Goal: Contribute content

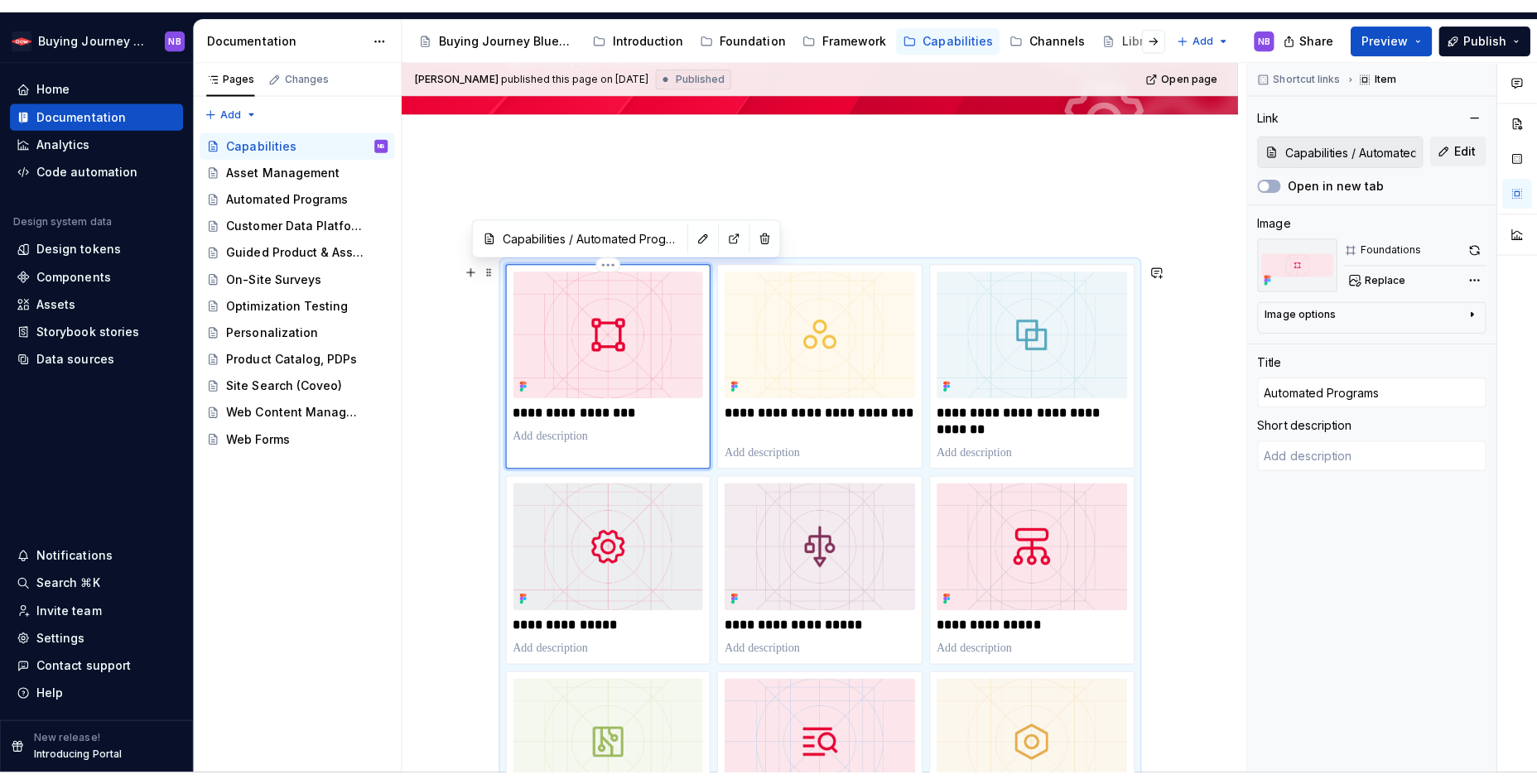
scroll to position [169, 0]
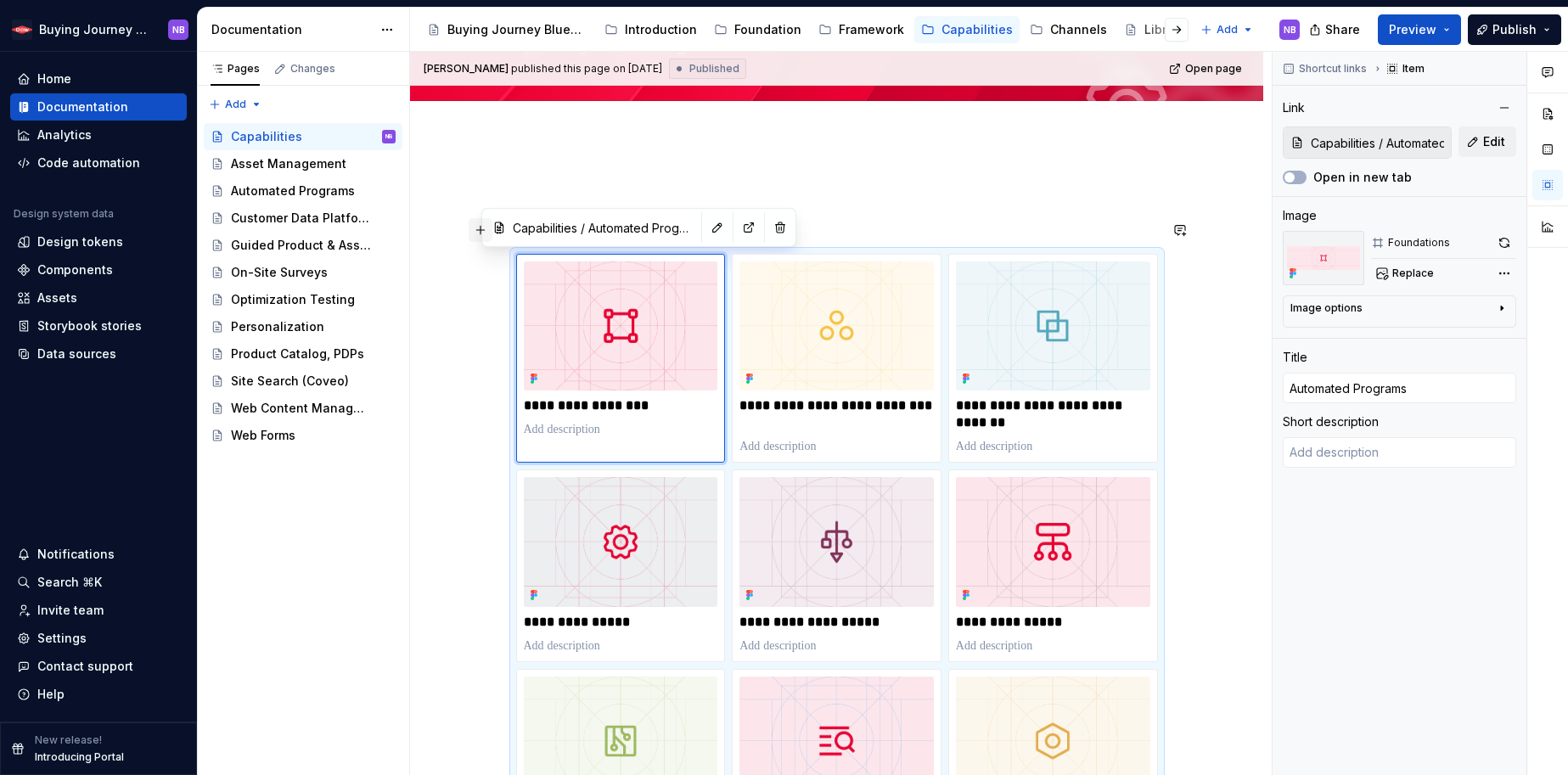
click at [477, 233] on button "button" at bounding box center [481, 230] width 24 height 24
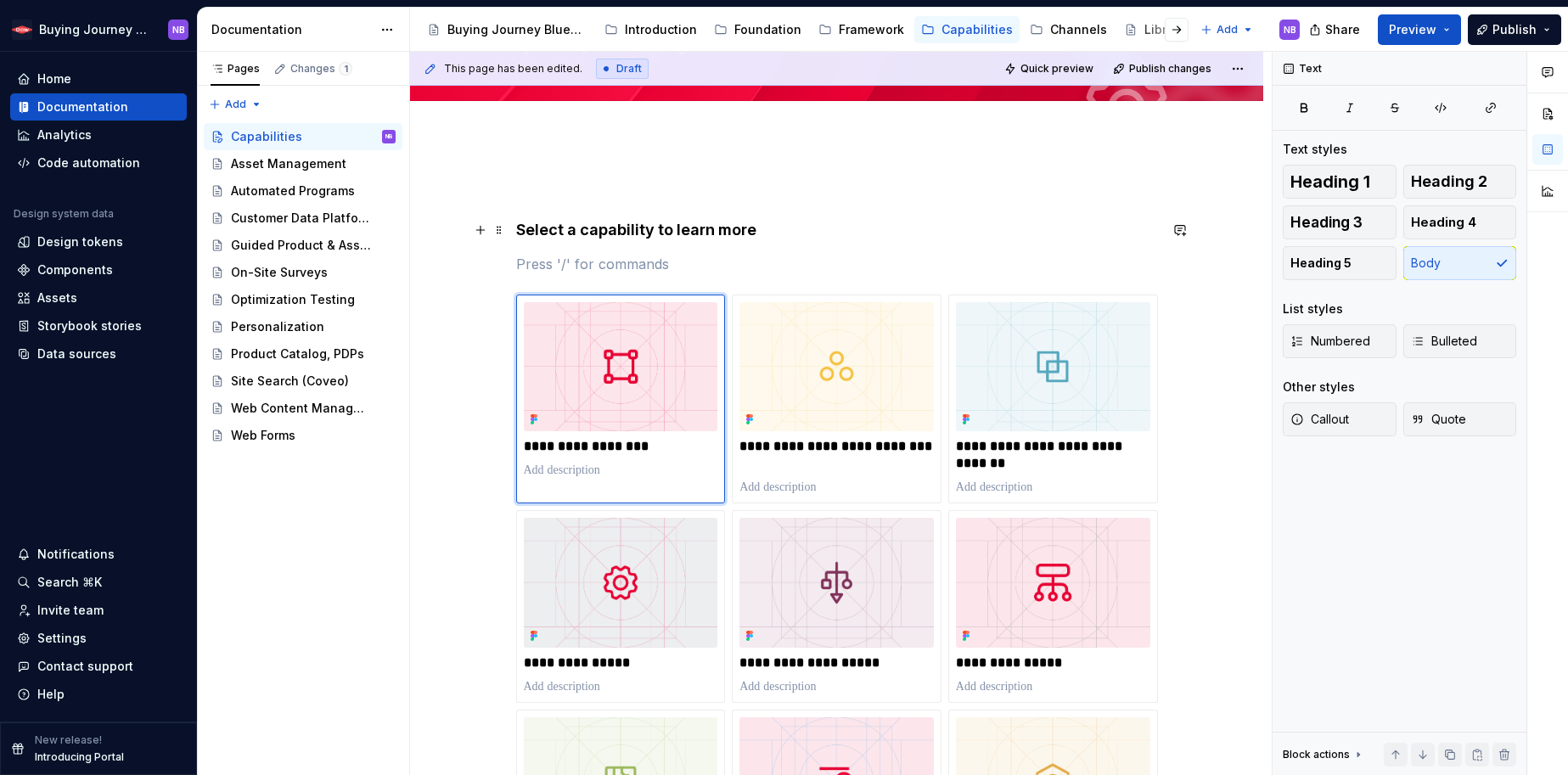
click at [834, 270] on p at bounding box center [837, 263] width 642 height 20
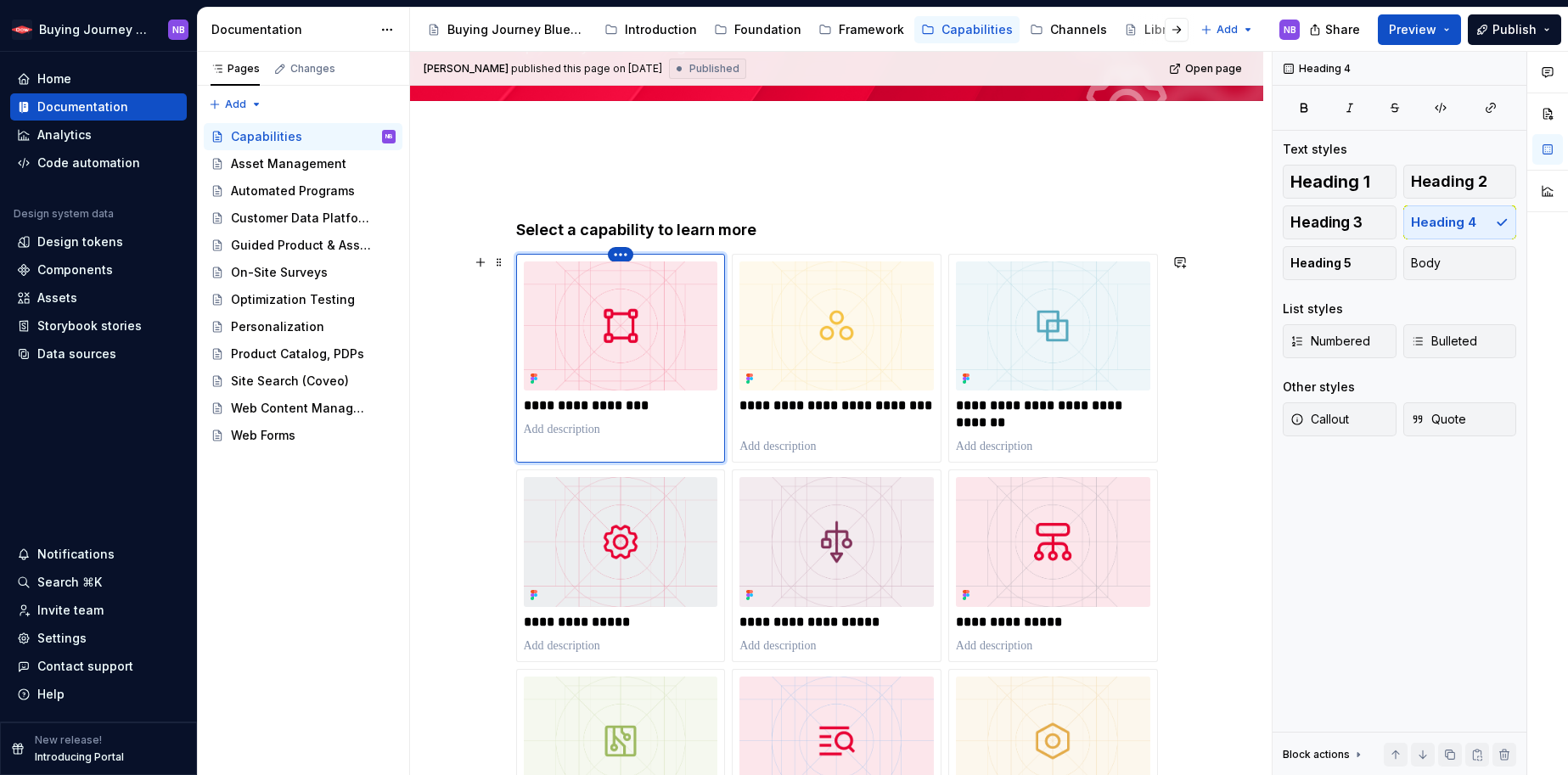
click at [625, 259] on html "Buying Journey Blueprint NB Home Documentation Analytics Code automation Design…" at bounding box center [784, 387] width 1568 height 775
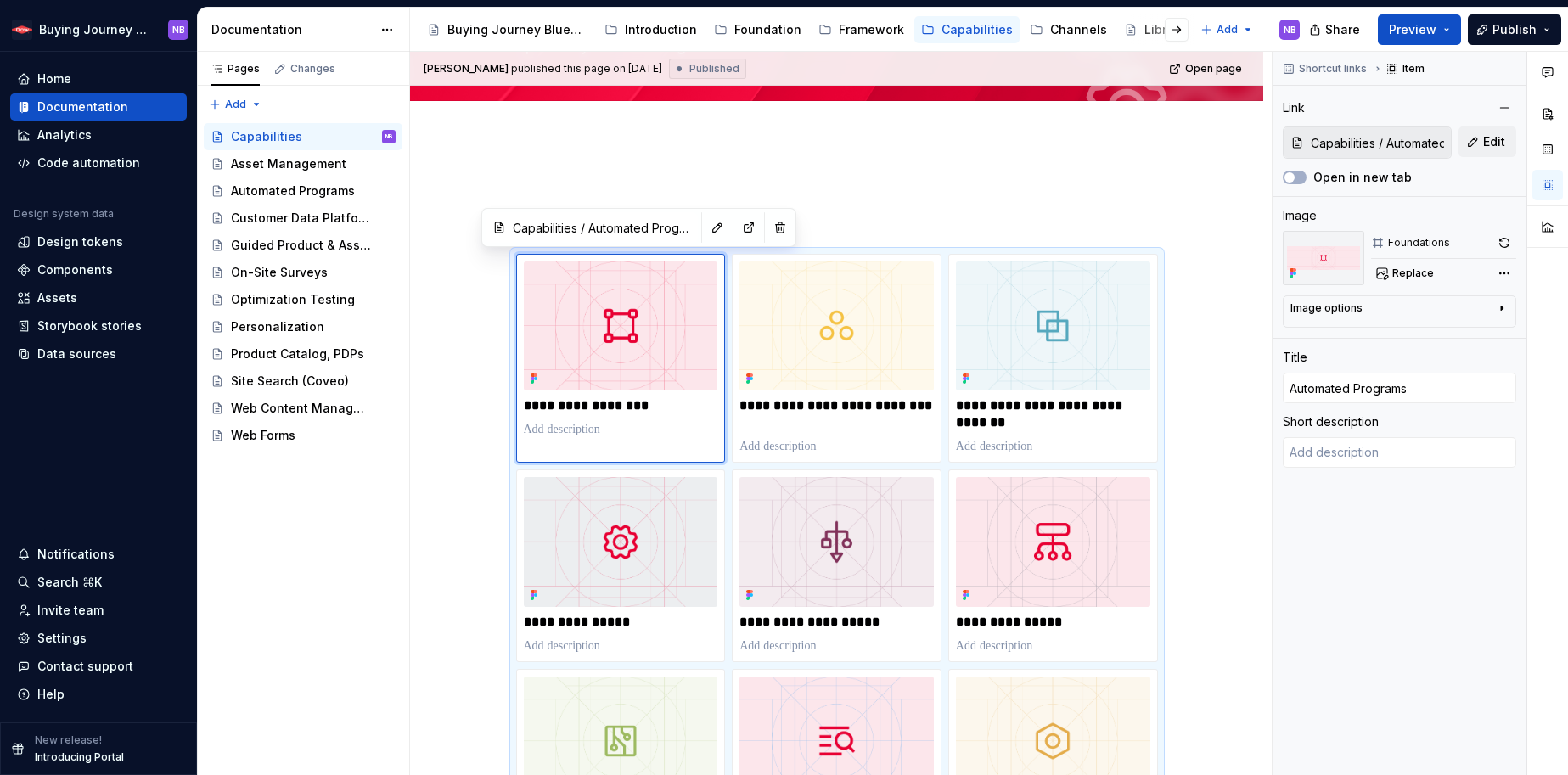
click at [1358, 73] on div "Comments Open comments No comments yet Select ‘Comment’ from the block context …" at bounding box center [1420, 413] width 295 height 724
click at [1353, 68] on span "Shortcut links" at bounding box center [1333, 68] width 68 height 14
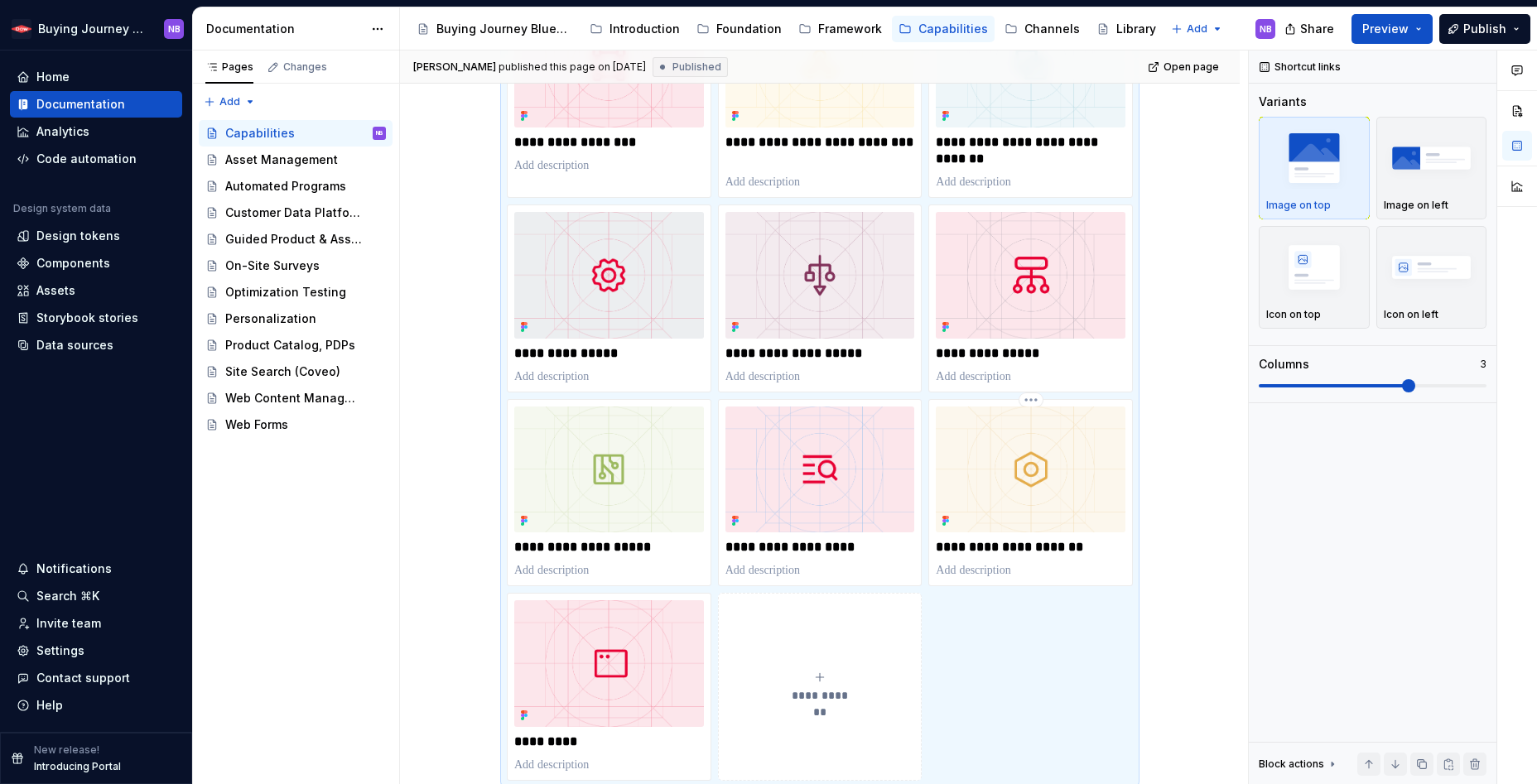
scroll to position [516, 0]
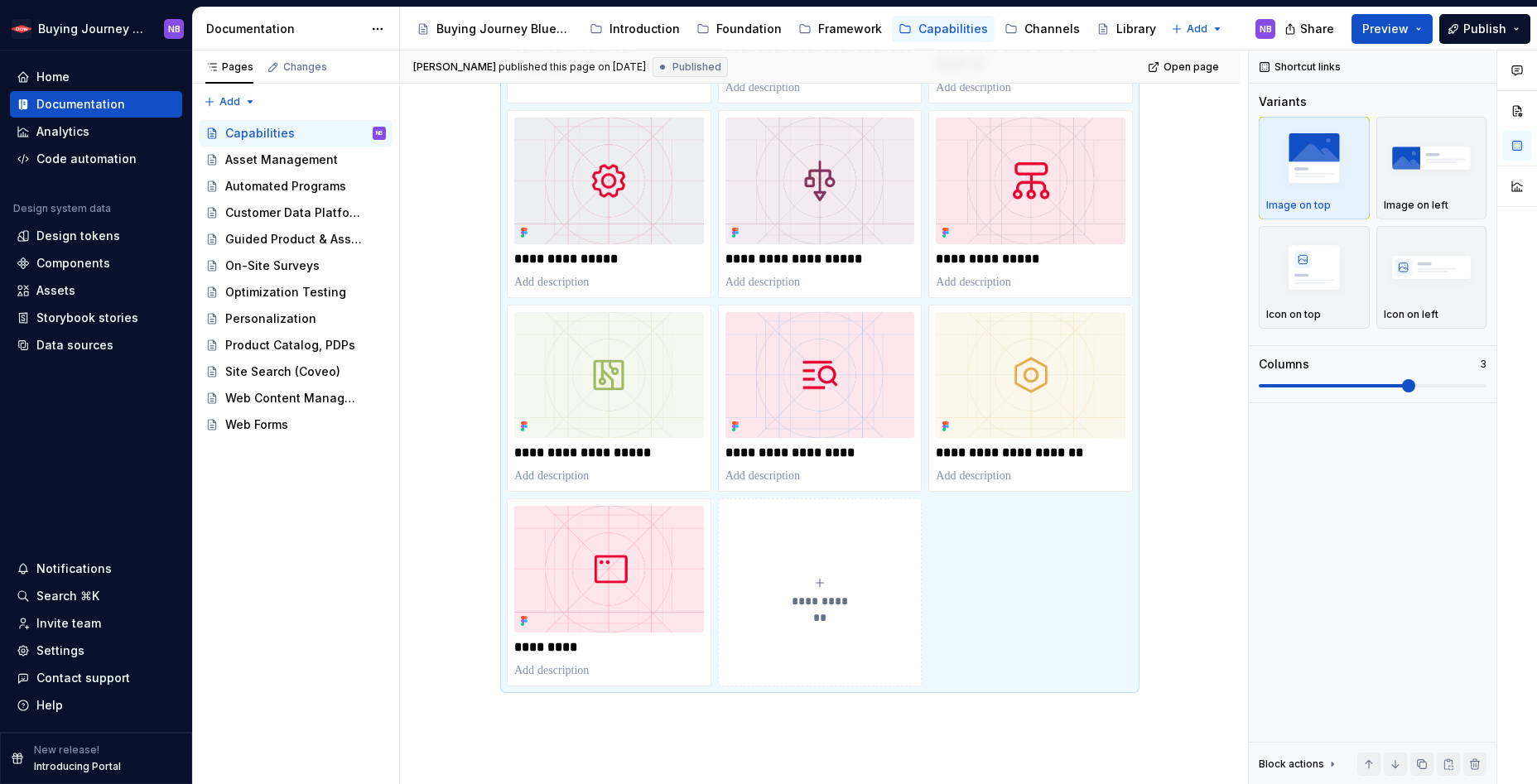
click at [840, 608] on span "**********" at bounding box center [819, 601] width 72 height 17
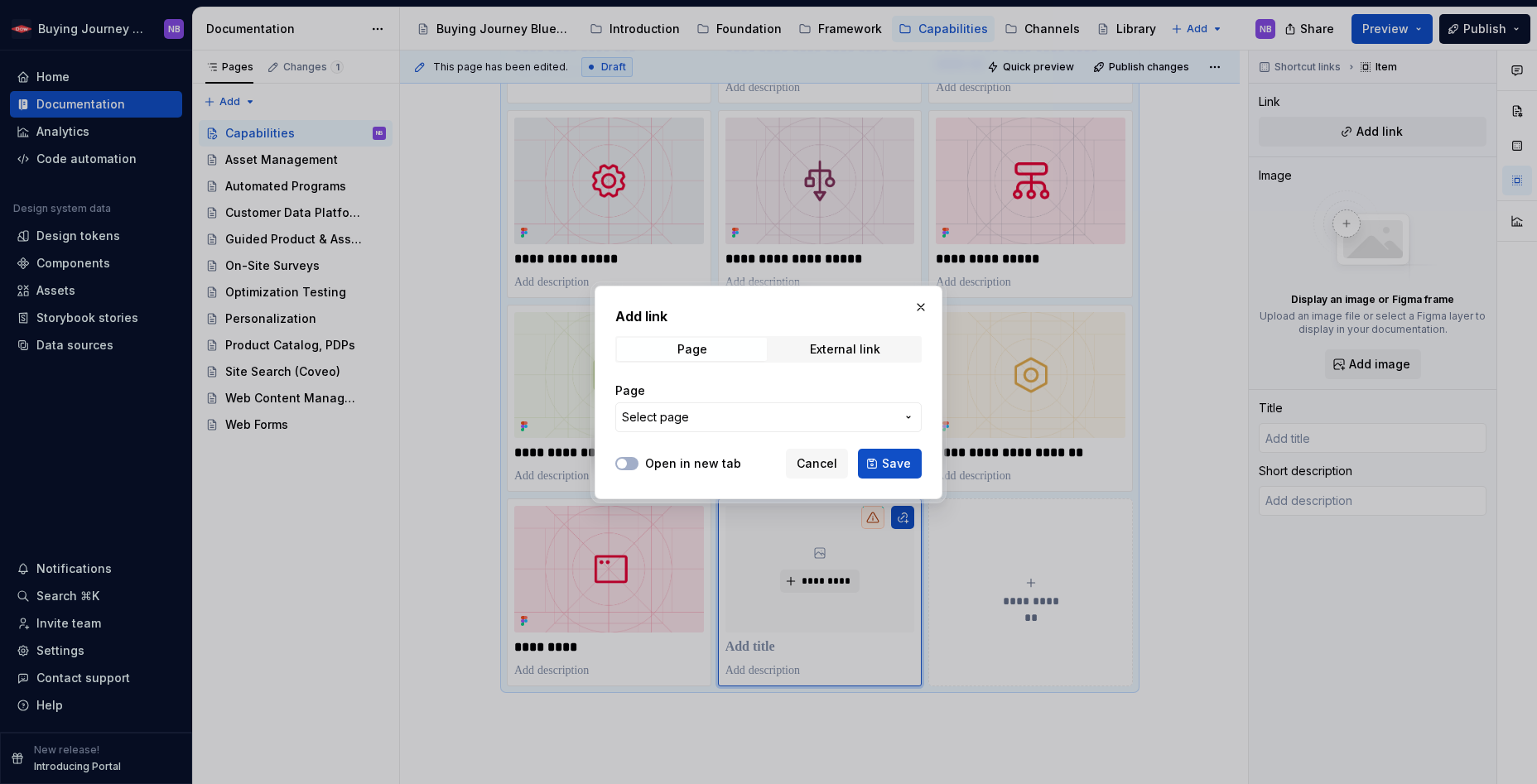
click at [750, 418] on span "Select page" at bounding box center [758, 417] width 273 height 17
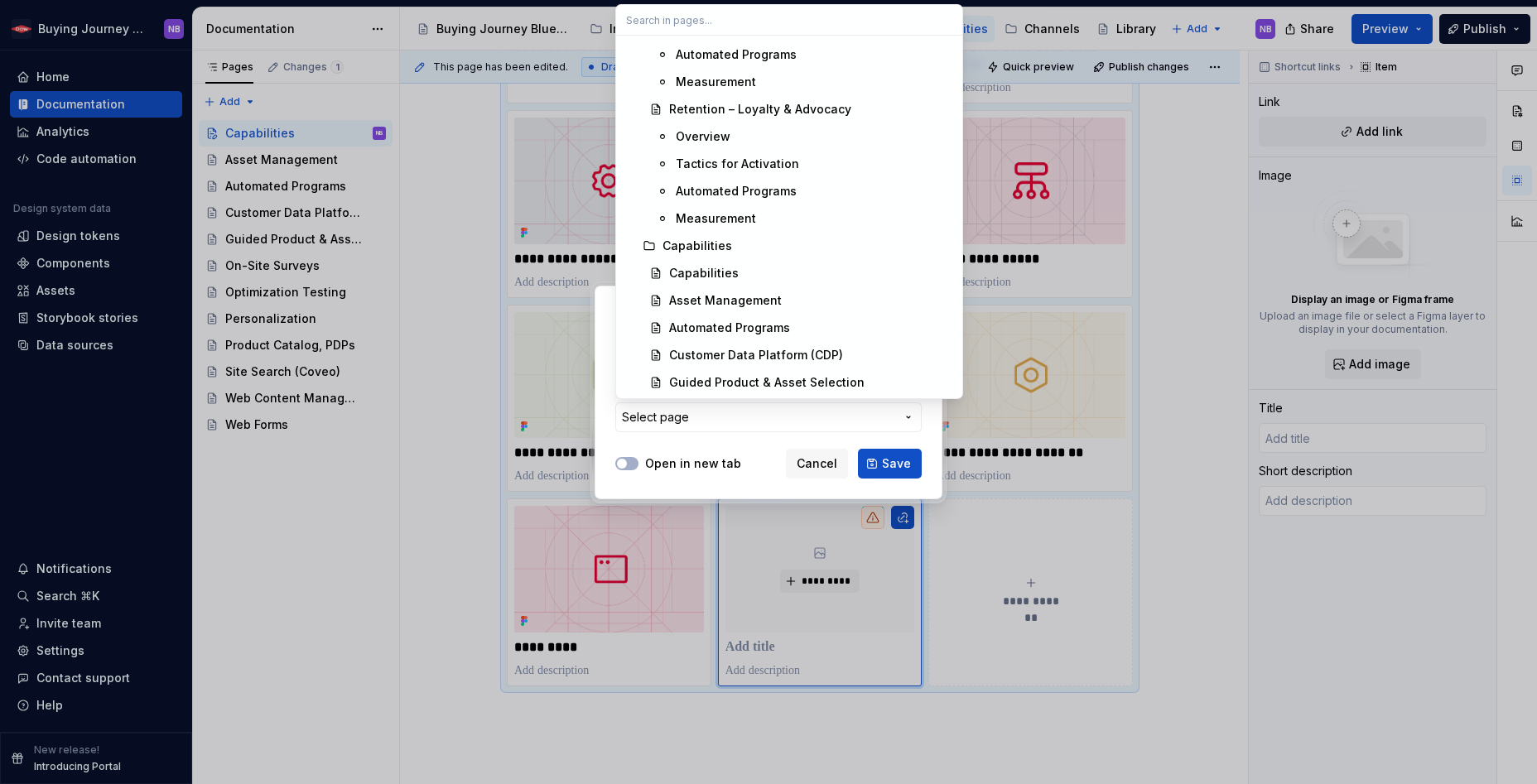
scroll to position [937, 0]
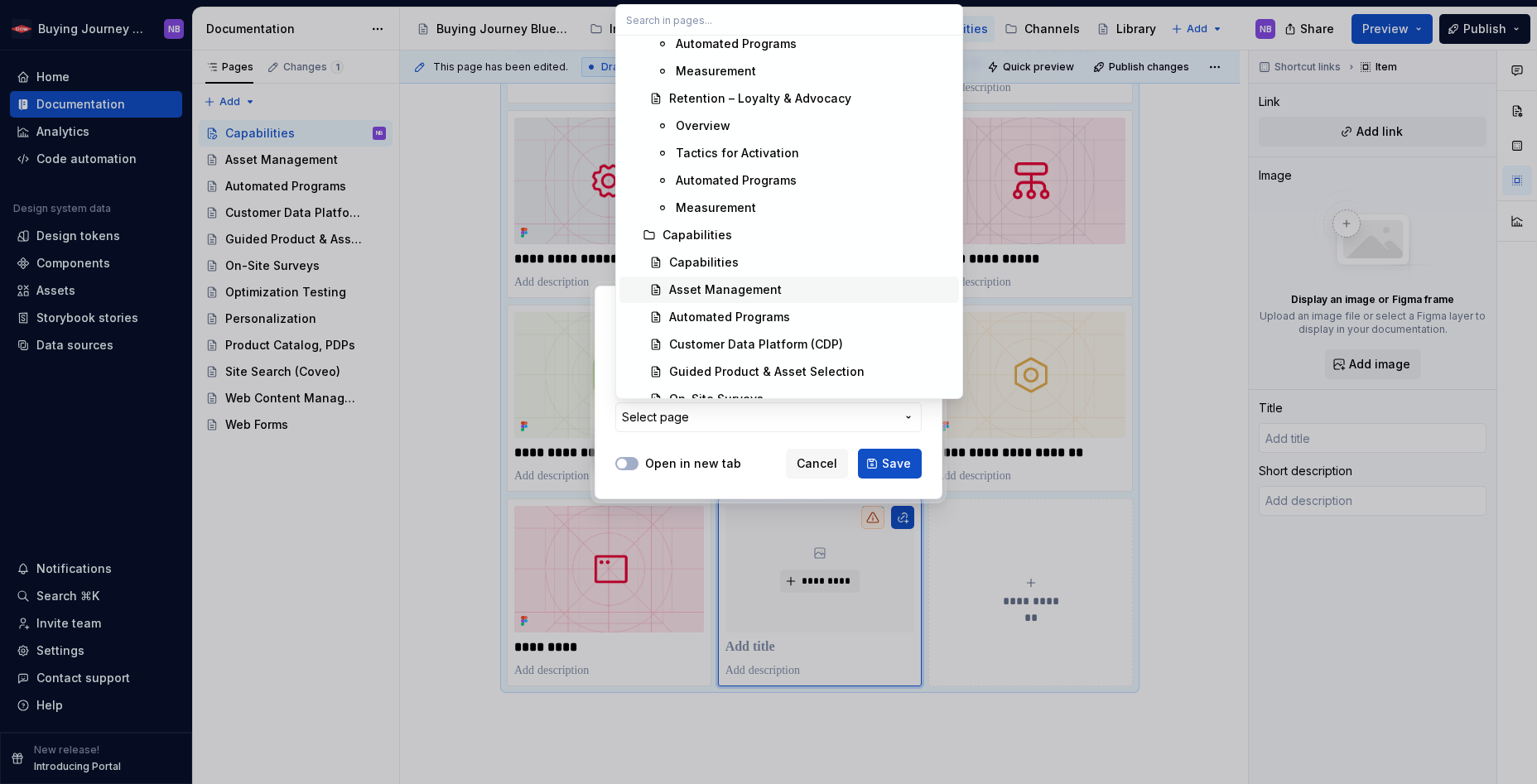
click at [741, 293] on div "Asset Management" at bounding box center [725, 290] width 113 height 17
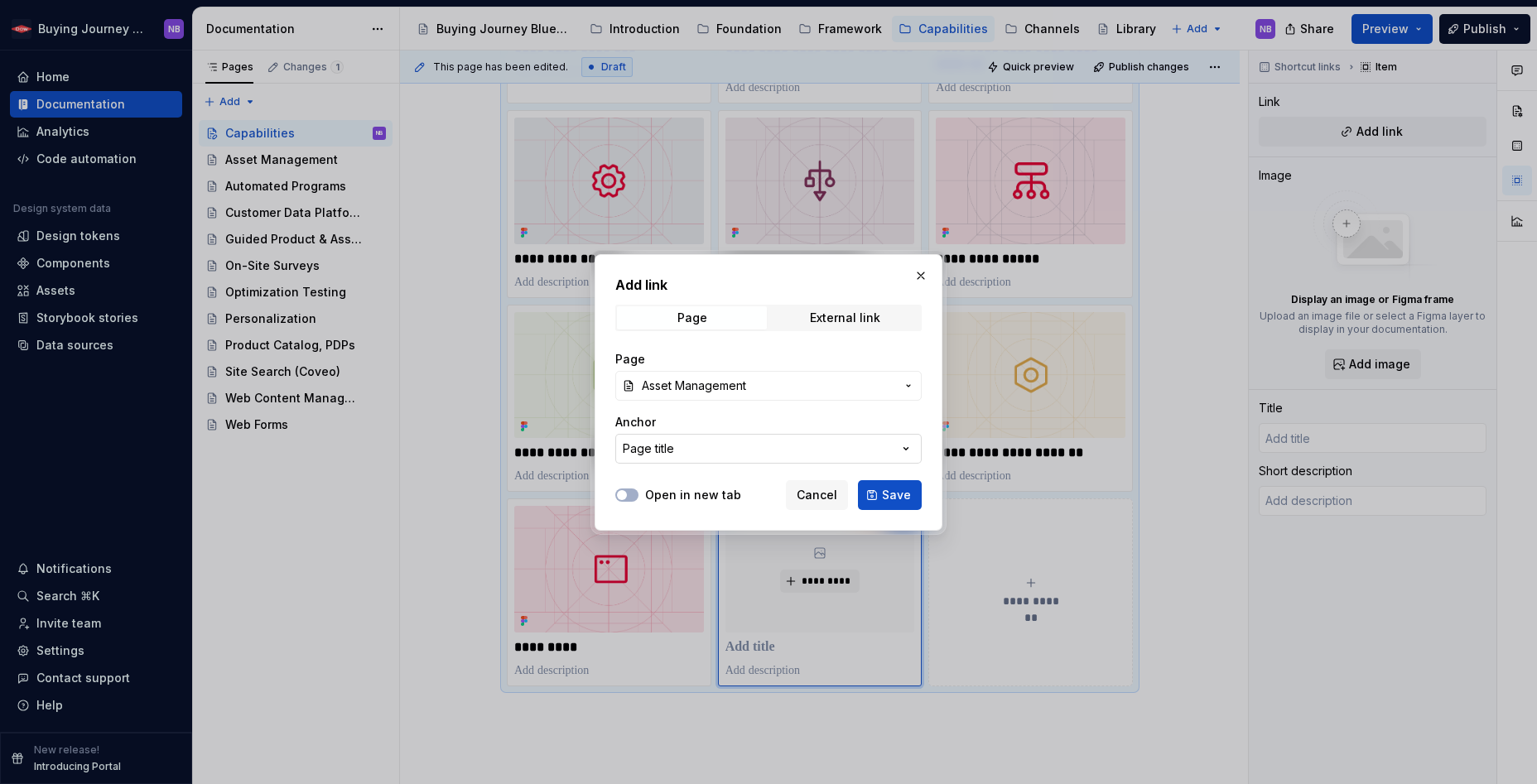
click at [829, 444] on button "Page title" at bounding box center [769, 449] width 307 height 30
click at [844, 420] on div "Add link Page External link Page Asset Management Anchor Page title Open in new…" at bounding box center [768, 392] width 1537 height 784
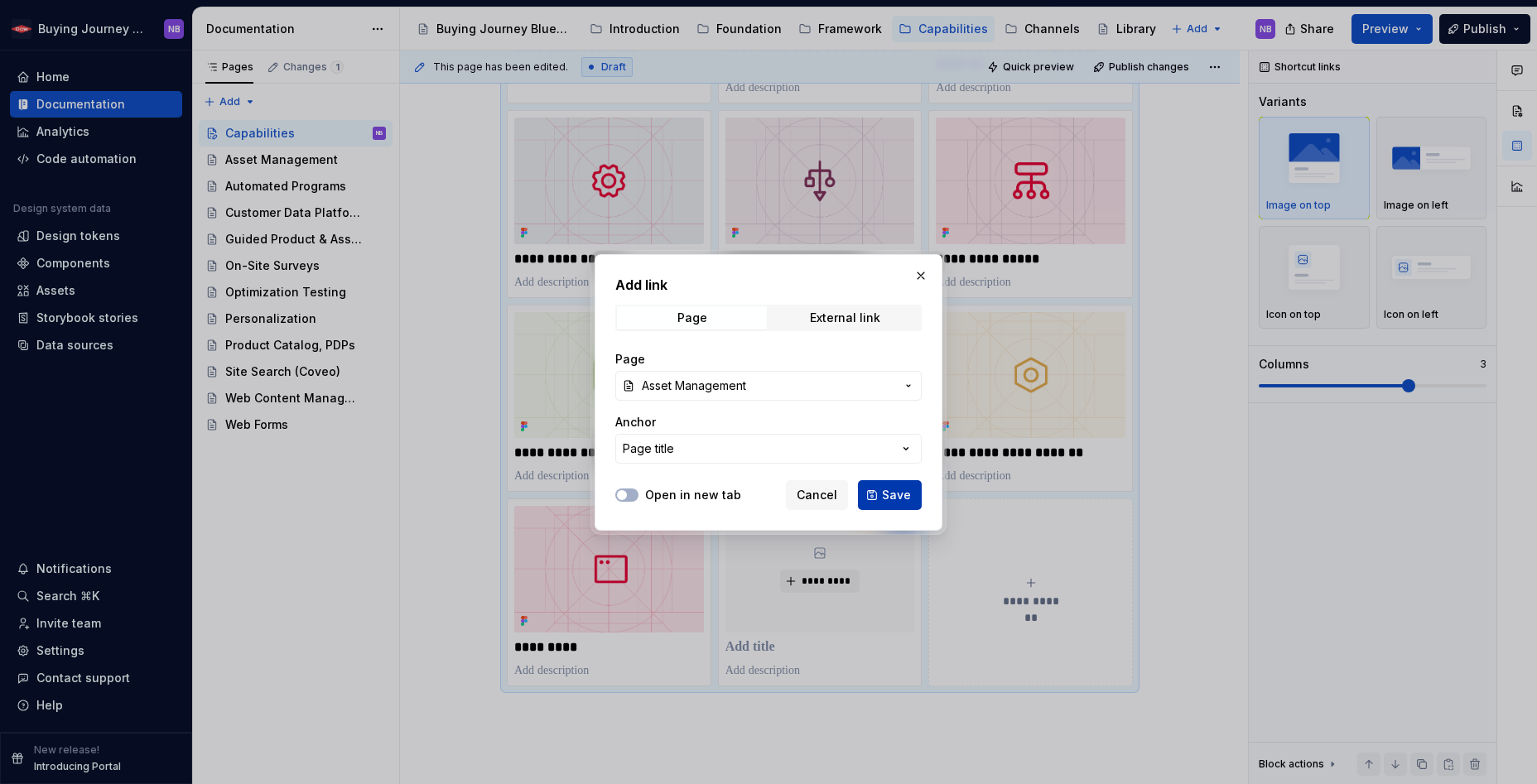
click at [899, 495] on span "Save" at bounding box center [897, 495] width 29 height 17
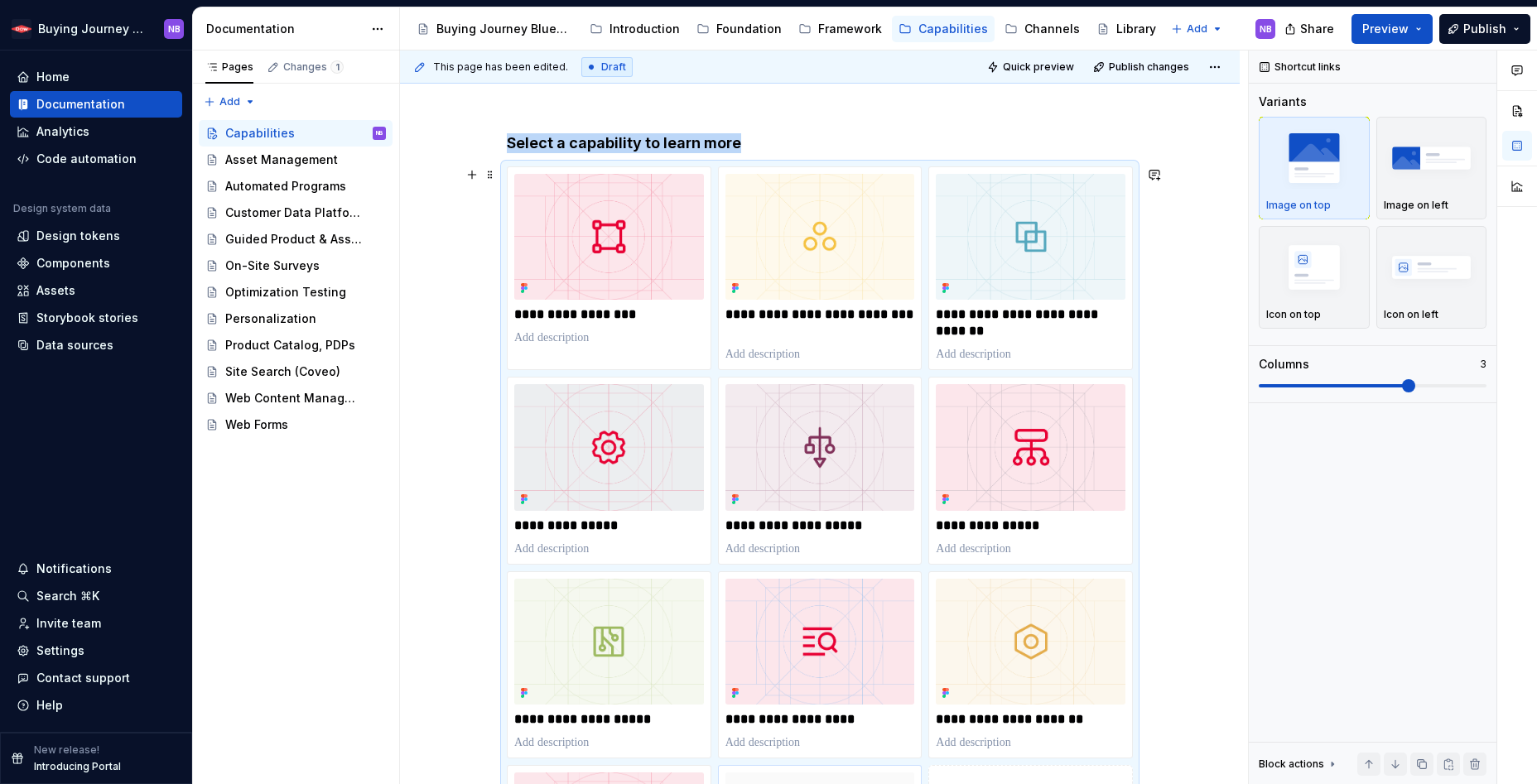
scroll to position [802, 0]
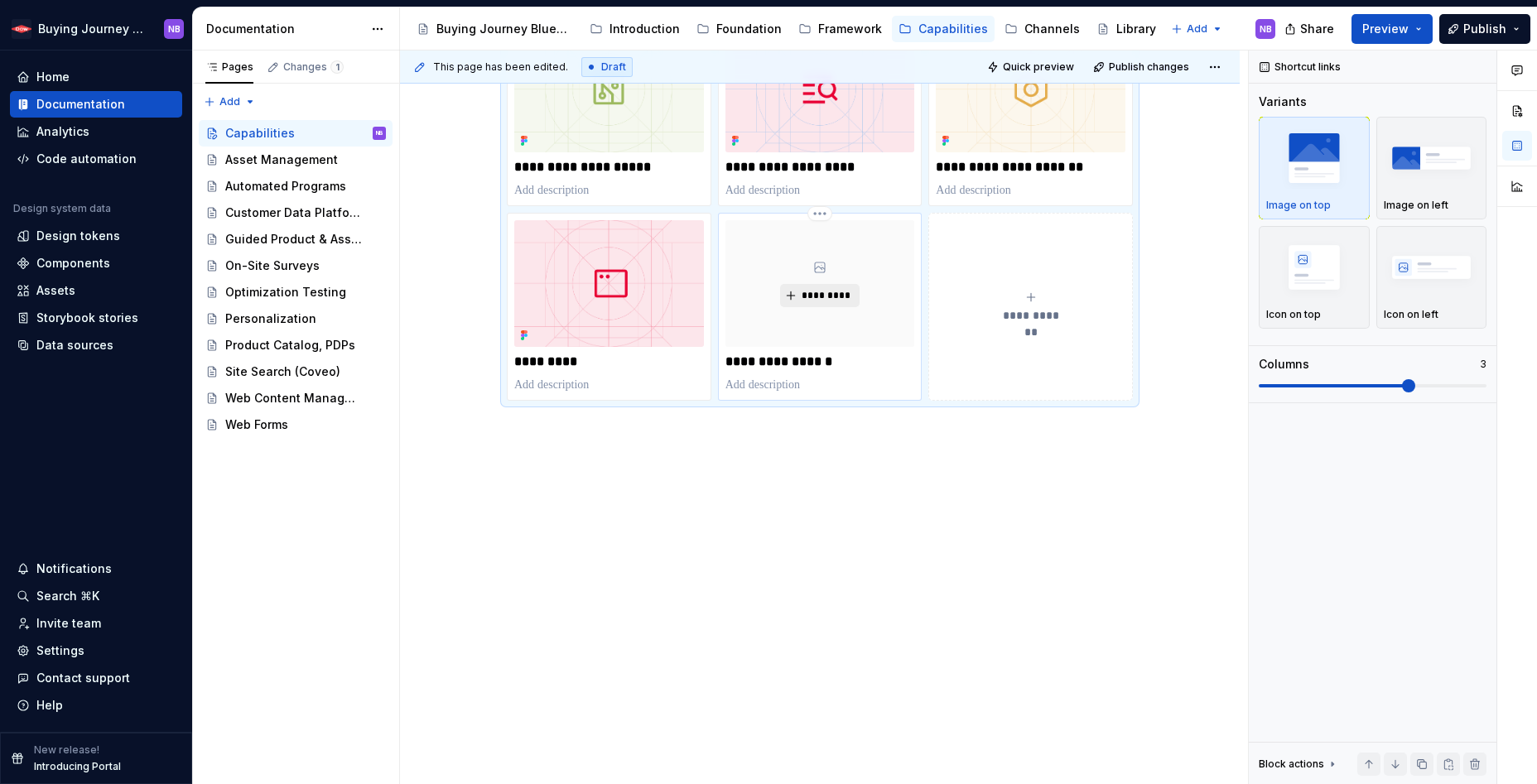
click at [856, 300] on button "*********" at bounding box center [819, 295] width 79 height 23
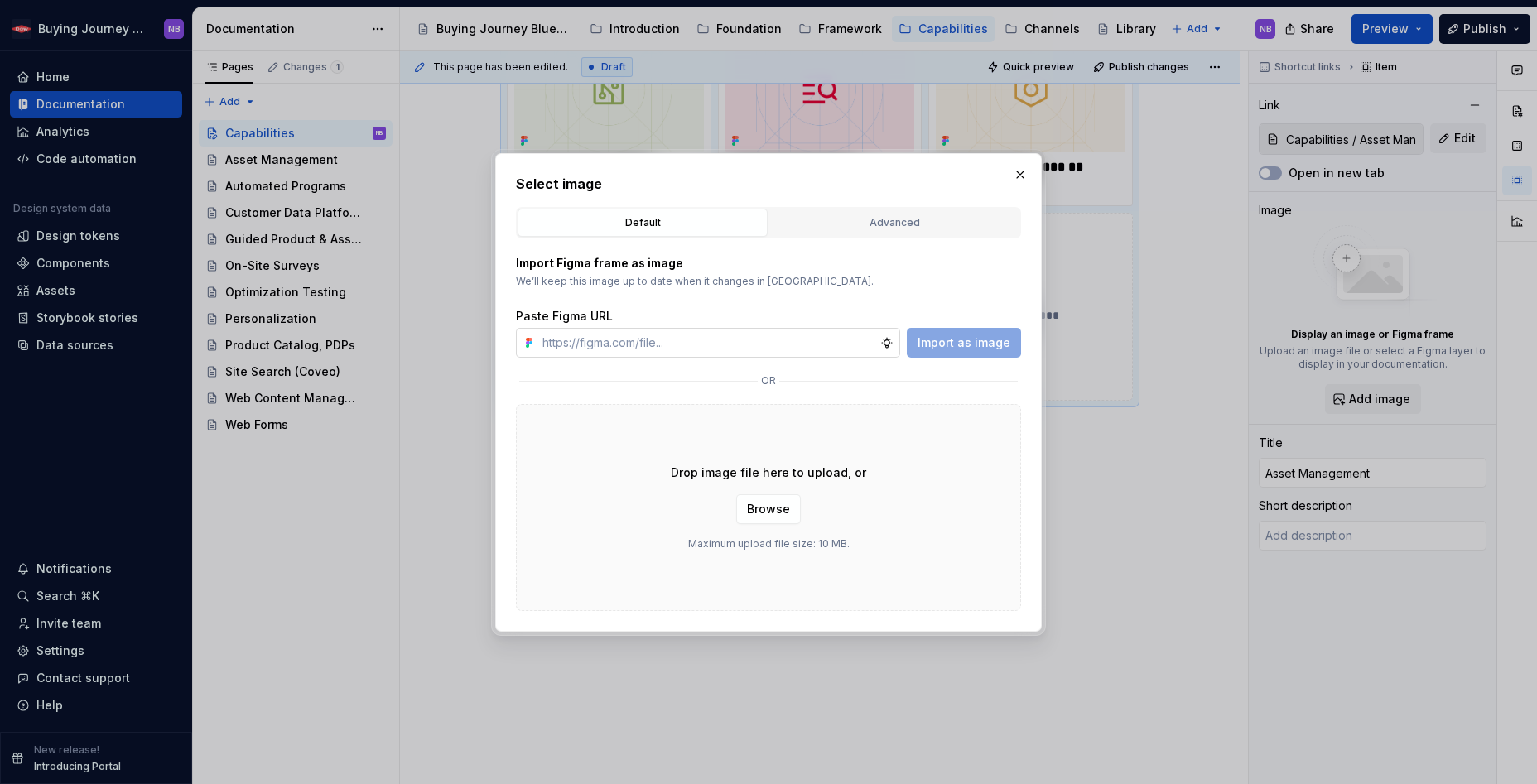
click at [685, 346] on input "text" at bounding box center [708, 343] width 345 height 30
click at [1016, 231] on button "Advanced" at bounding box center [895, 223] width 250 height 28
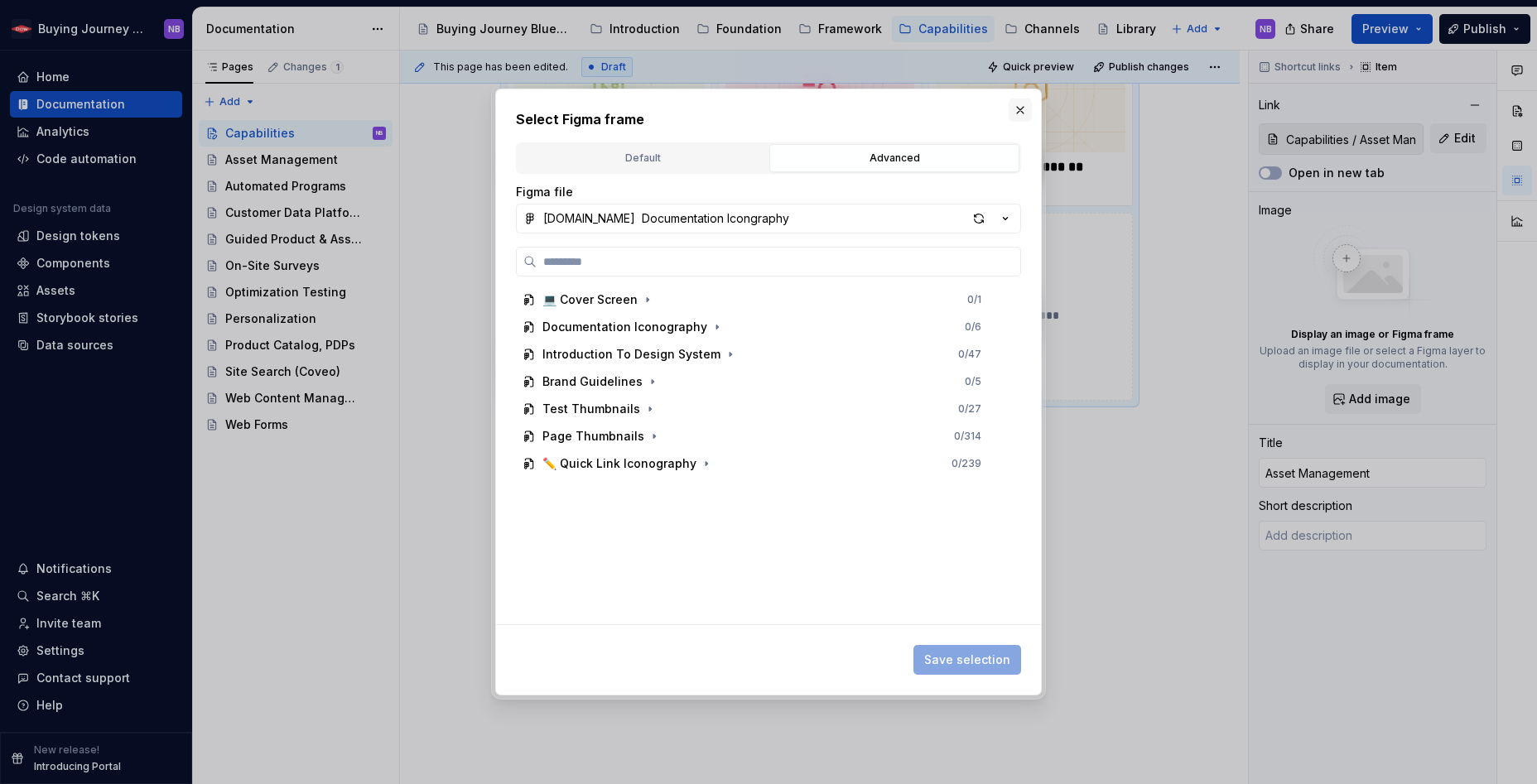
click at [1025, 108] on button "button" at bounding box center [1021, 110] width 23 height 23
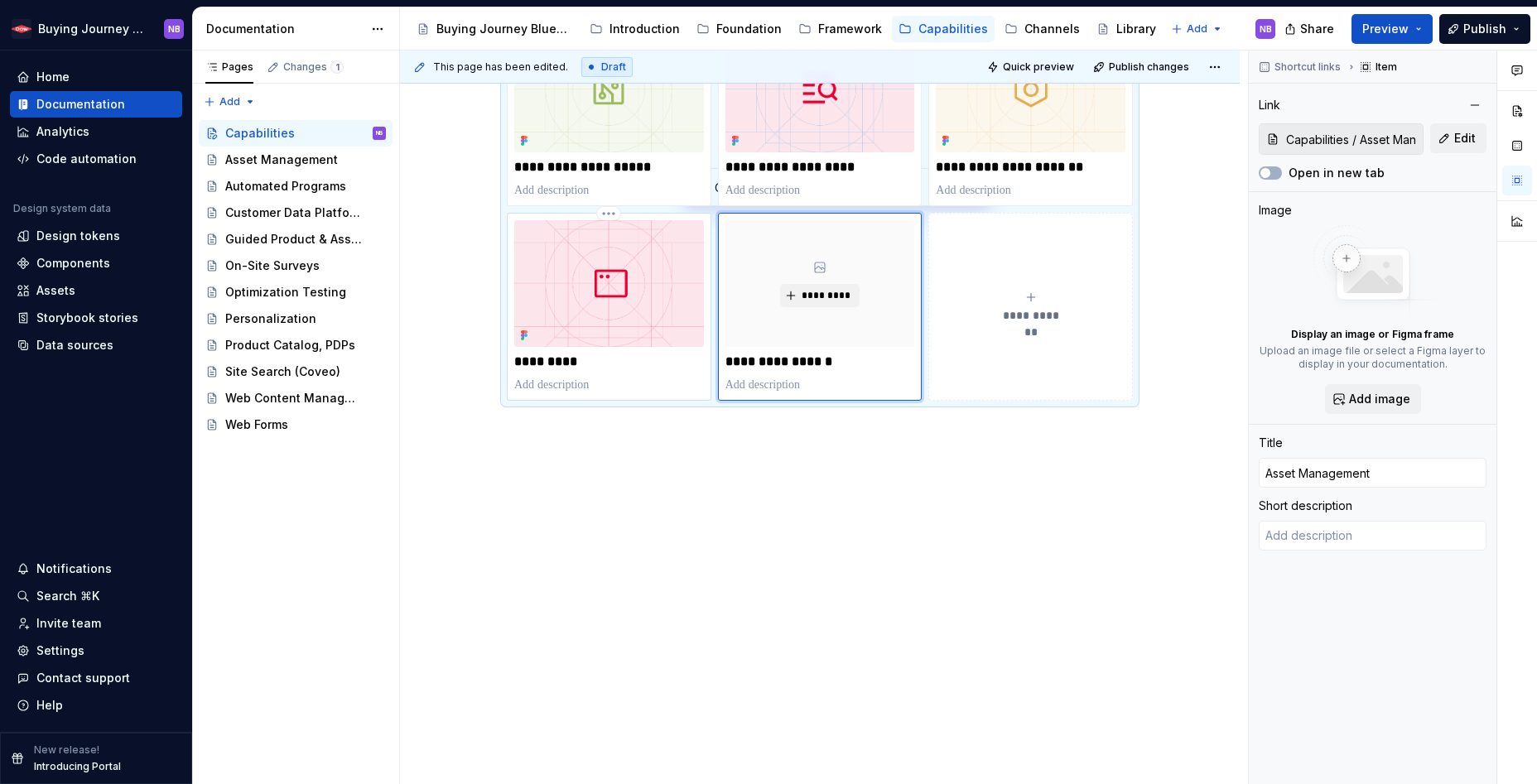
type textarea "*"
type input "Capabilities / Web Forms"
click at [684, 297] on img at bounding box center [609, 283] width 190 height 126
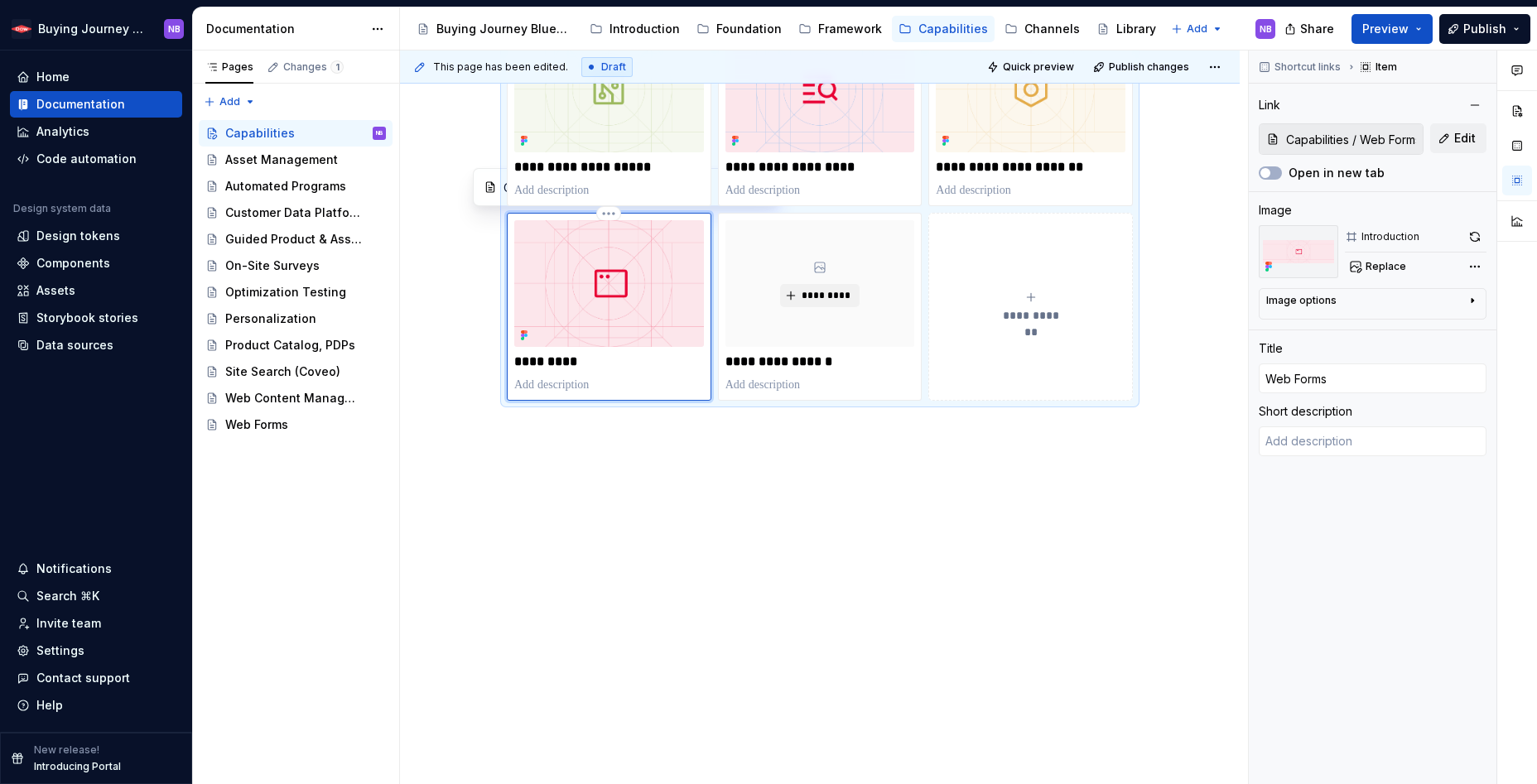
click at [647, 287] on img at bounding box center [609, 283] width 190 height 126
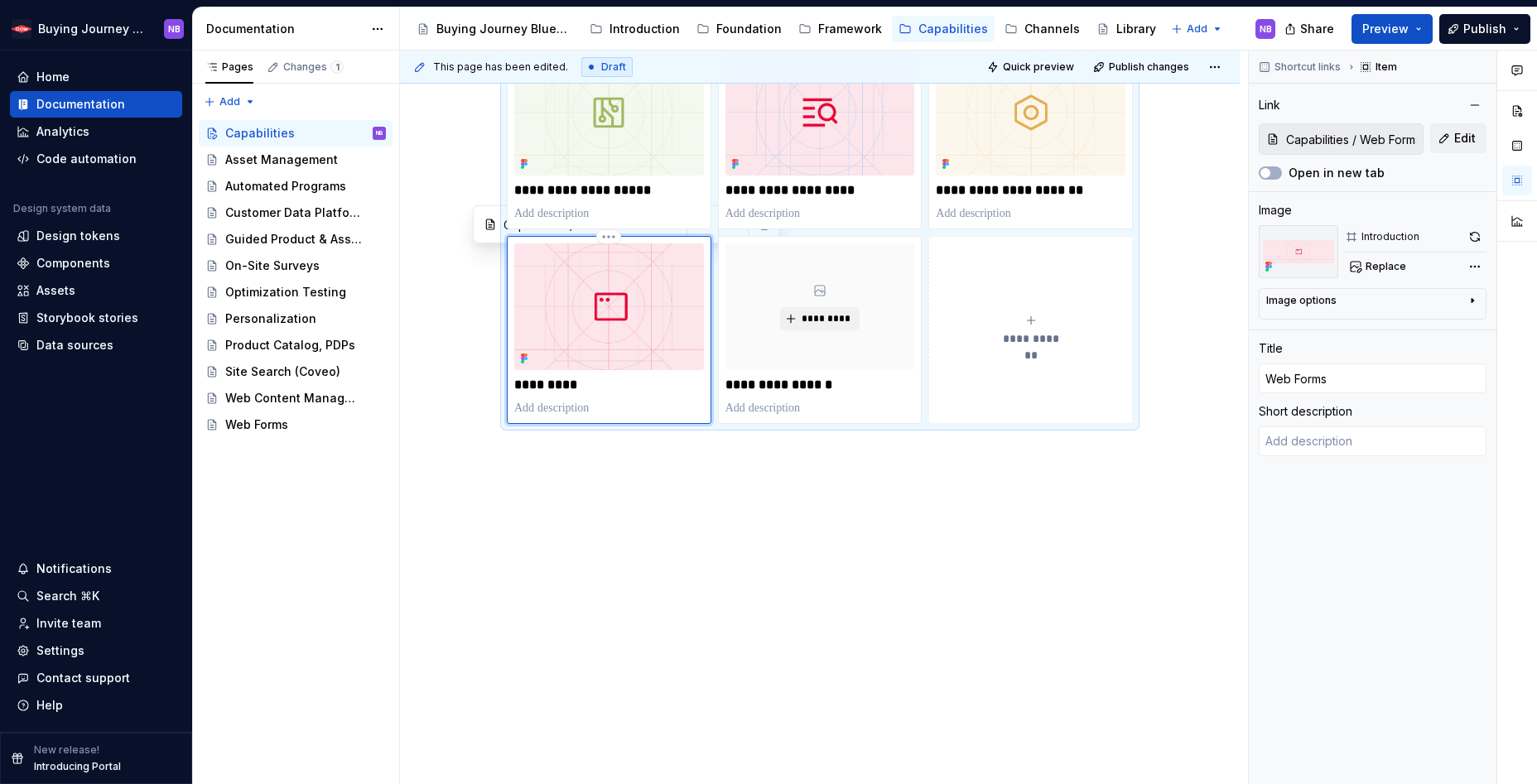
scroll to position [664, 0]
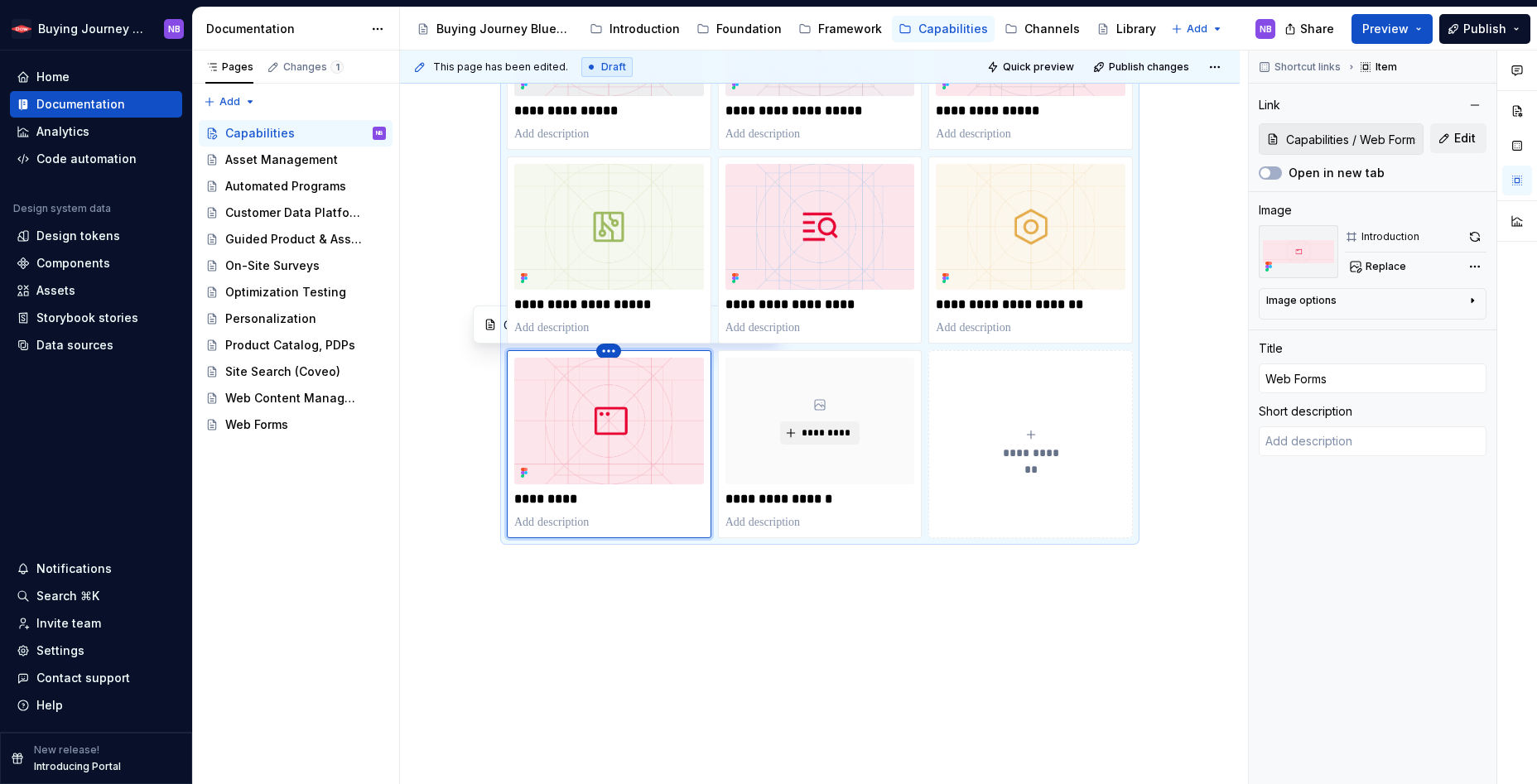
click at [612, 343] on html "Buying Journey Blueprint NB Home Documentation Analytics Code automation Design…" at bounding box center [768, 392] width 1537 height 784
click at [589, 422] on html "Buying Journey Blueprint NB Home Documentation Analytics Code automation Design…" at bounding box center [768, 392] width 1537 height 784
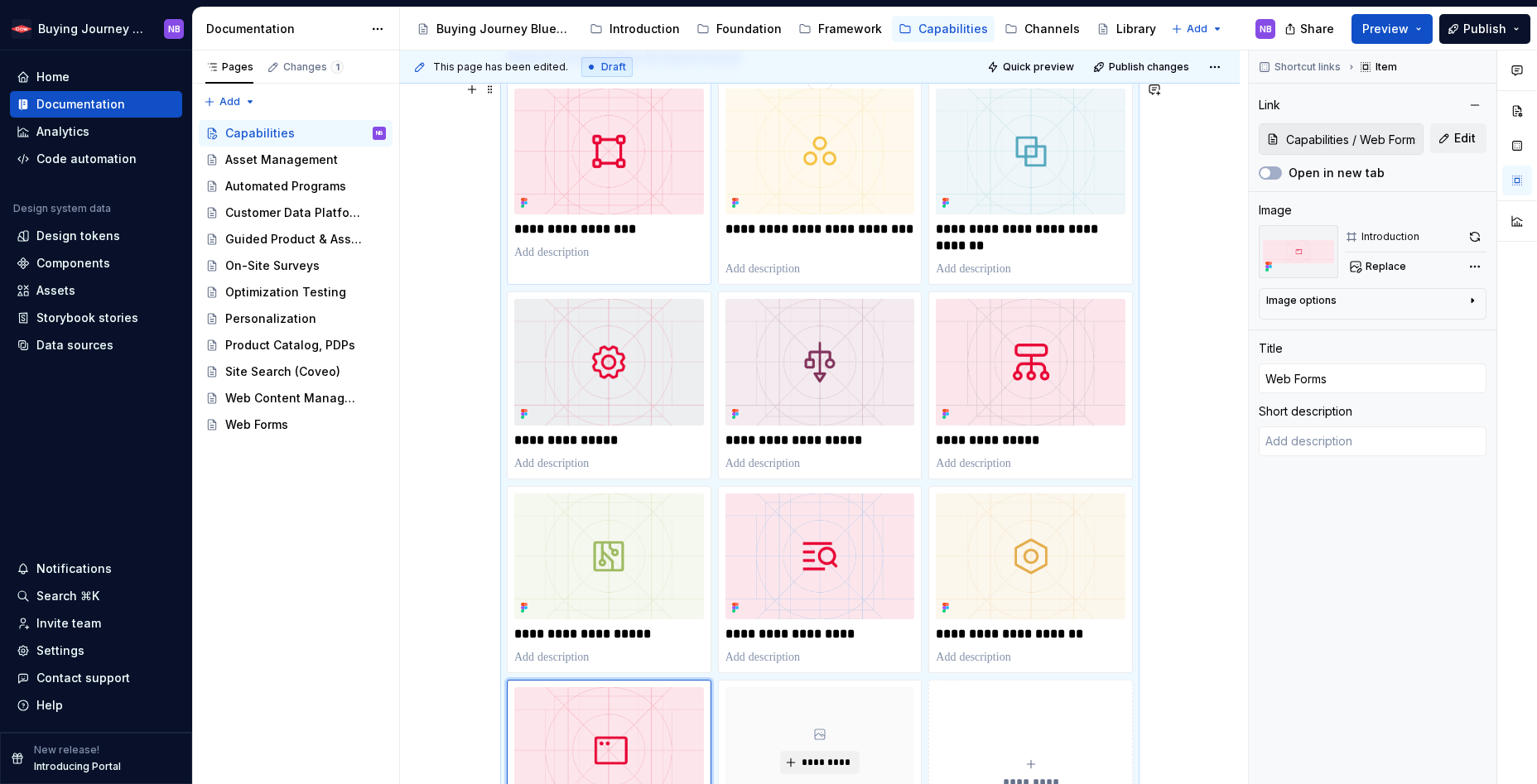
type textarea "*"
type input "Capabilities / Automated Programs"
type input "Automated Programs"
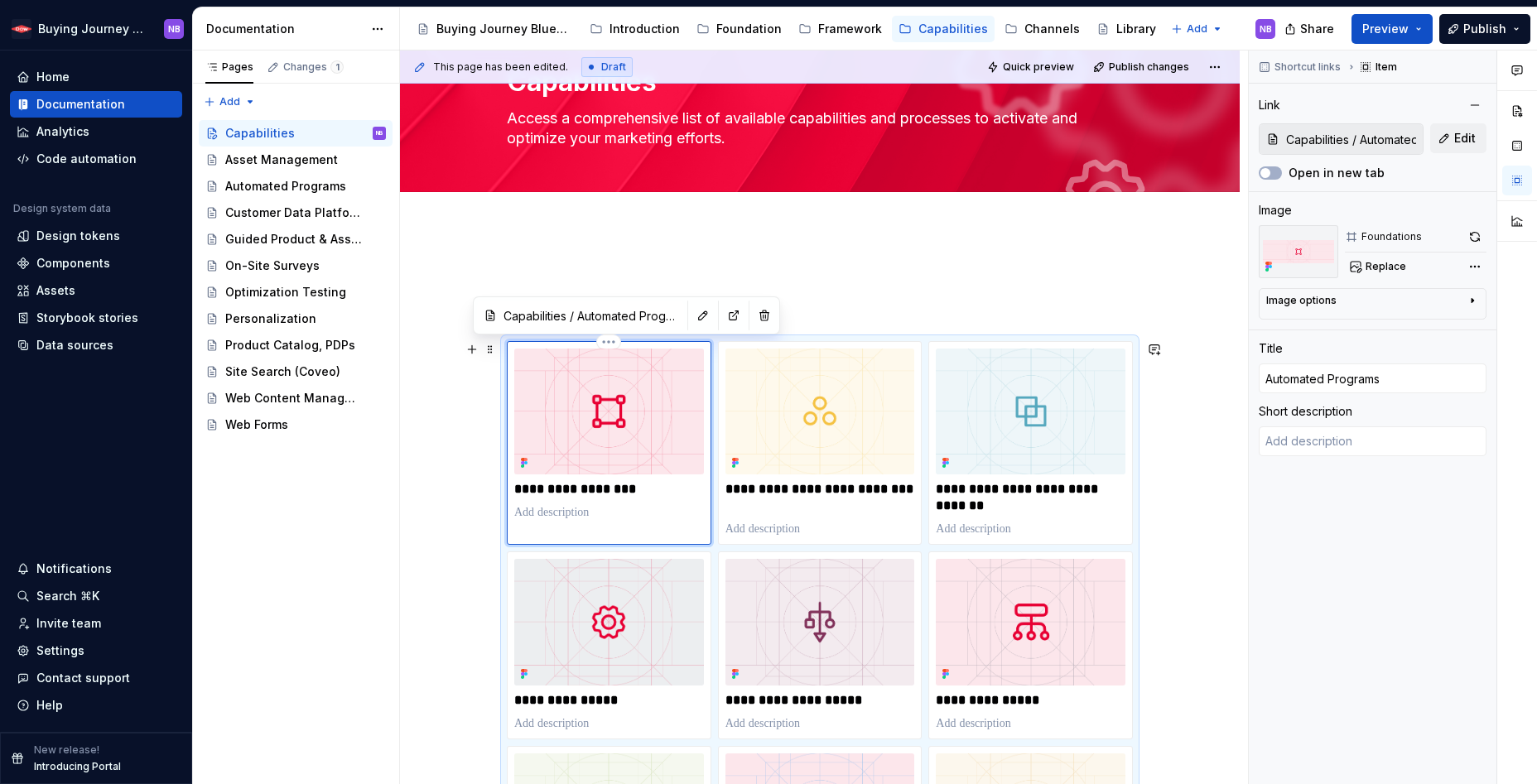
click at [693, 444] on img at bounding box center [609, 412] width 190 height 126
click at [692, 317] on button "button" at bounding box center [703, 316] width 23 height 23
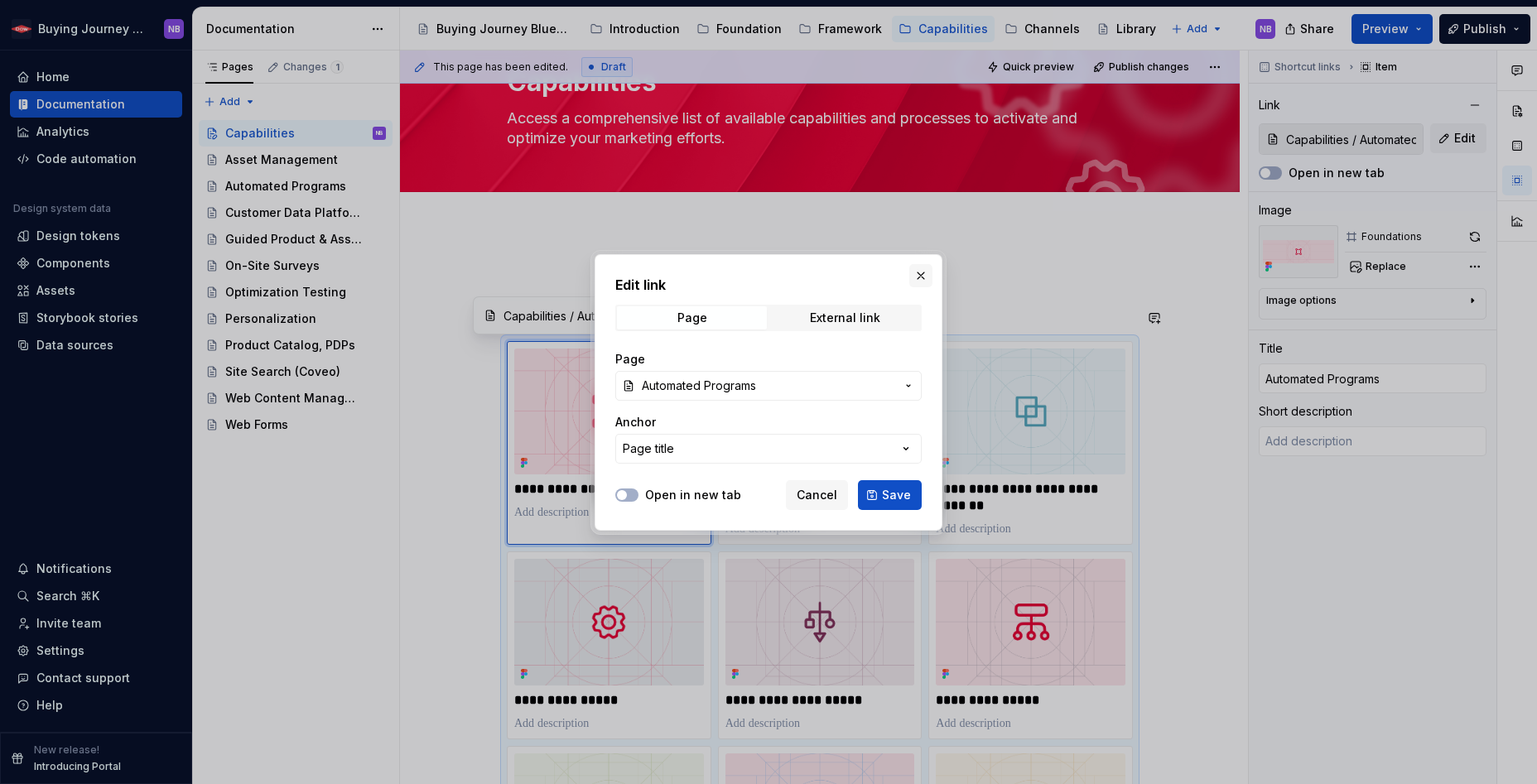
click at [925, 269] on button "button" at bounding box center [921, 276] width 23 height 23
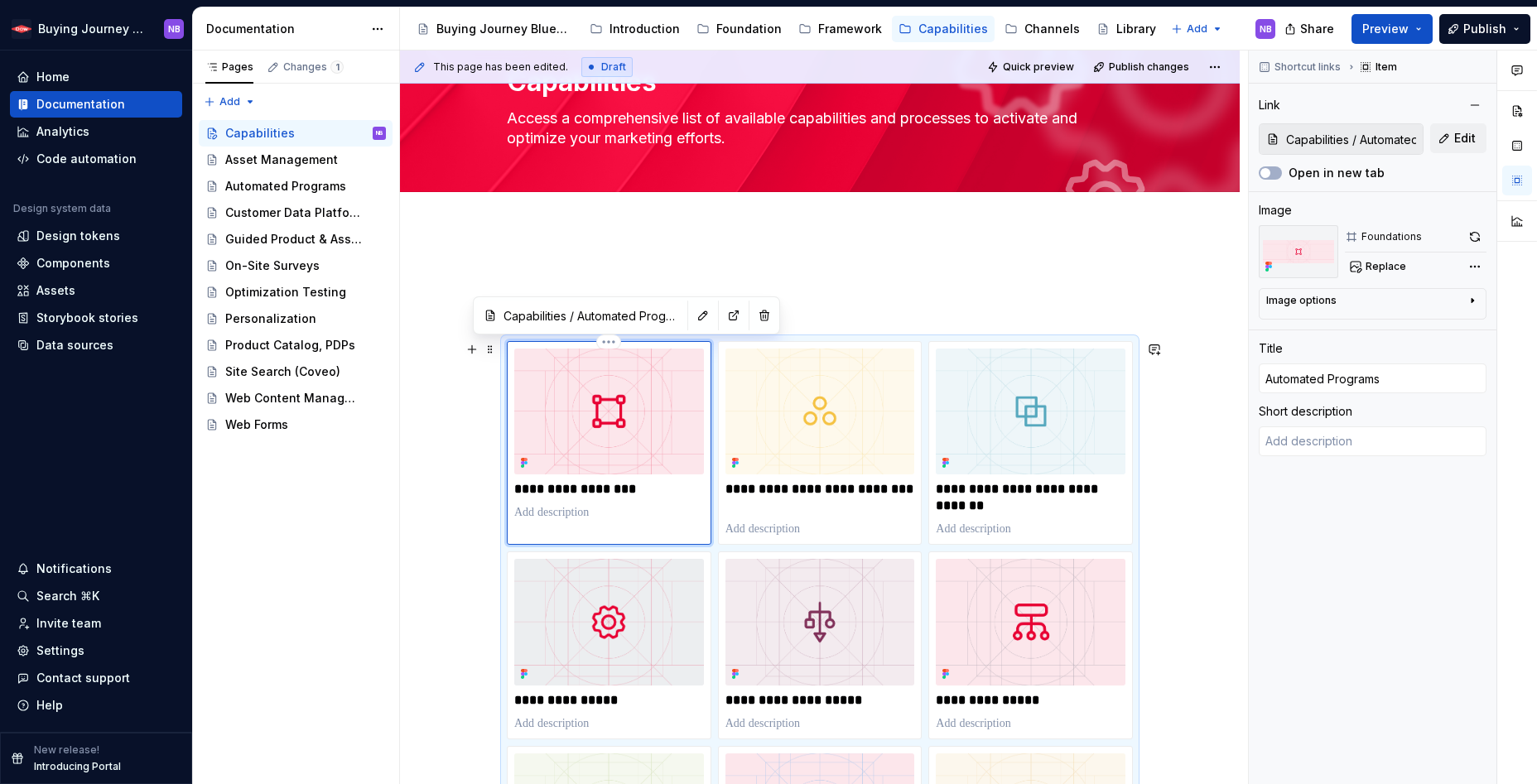
click at [657, 430] on img at bounding box center [609, 412] width 190 height 126
click at [1393, 387] on input "Automated Programs" at bounding box center [1373, 379] width 228 height 30
click at [1416, 301] on div "Image options" at bounding box center [1366, 304] width 200 height 20
click at [1470, 263] on div "Comments Open comments No comments yet Select ‘Comment’ from the block context …" at bounding box center [1392, 418] width 288 height 734
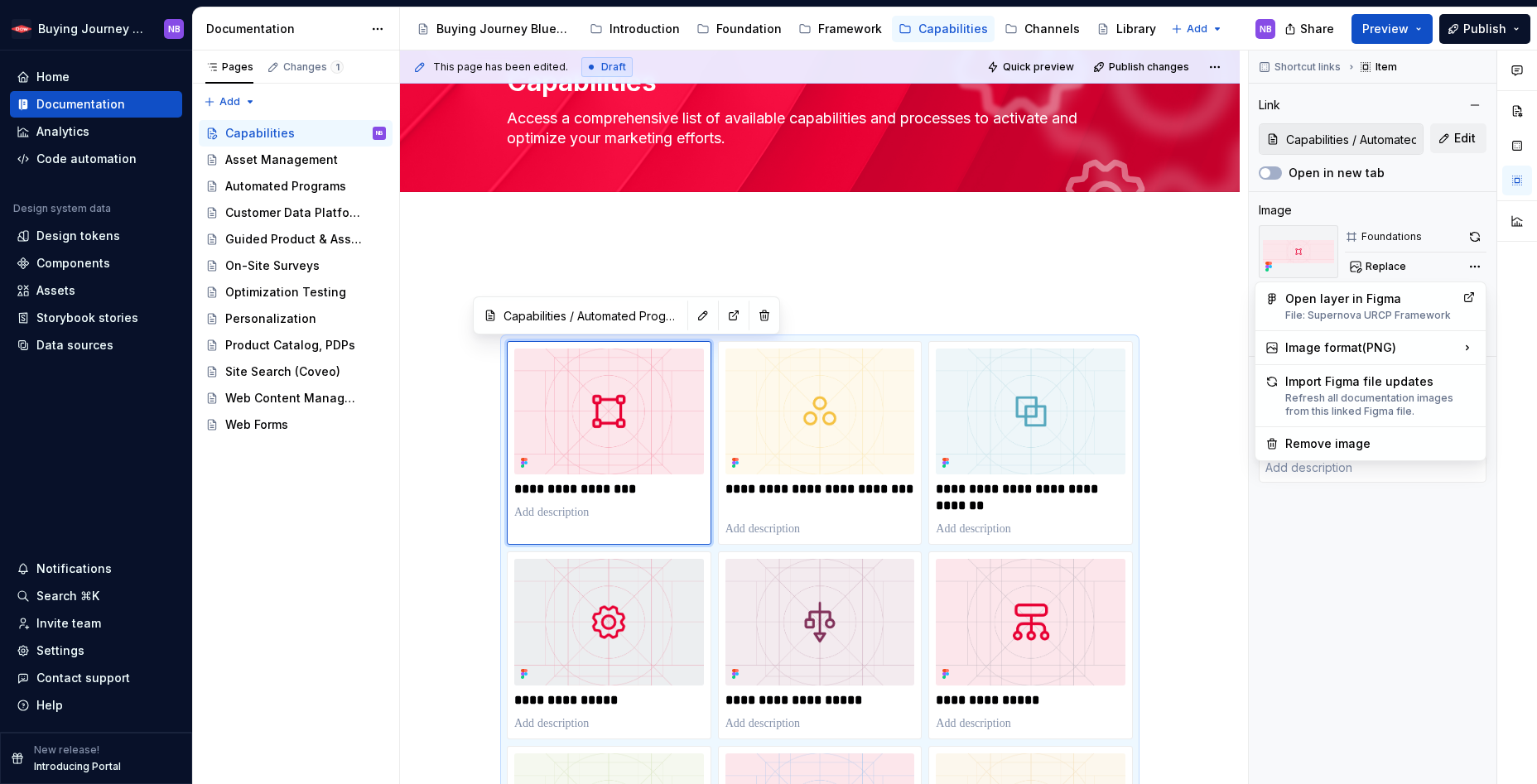
click at [1290, 245] on div "Comments Open comments No comments yet Select ‘Comment’ from the block context …" at bounding box center [1392, 418] width 288 height 734
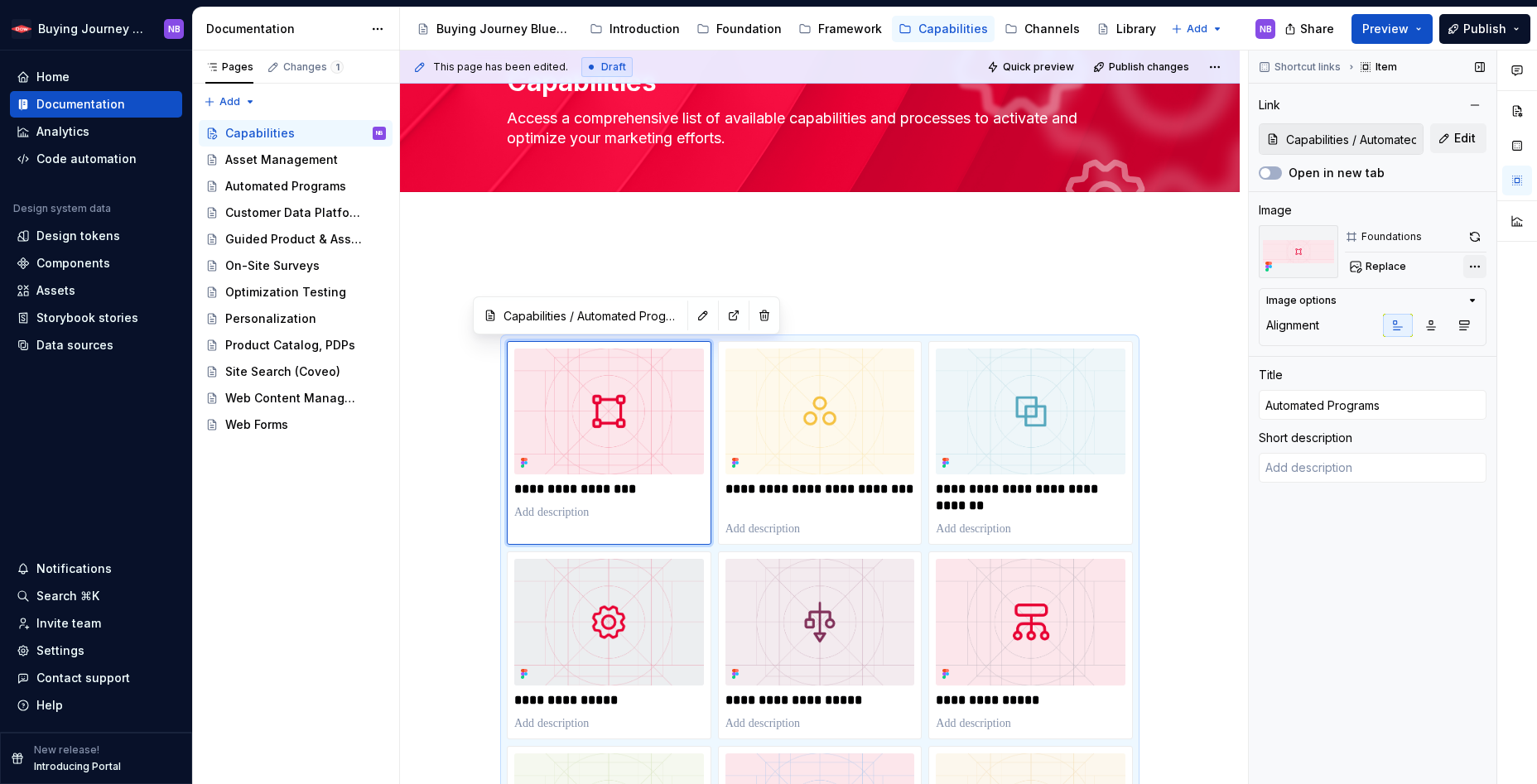
click at [1483, 266] on div "Comments Open comments No comments yet Select ‘Comment’ from the block context …" at bounding box center [1392, 418] width 288 height 734
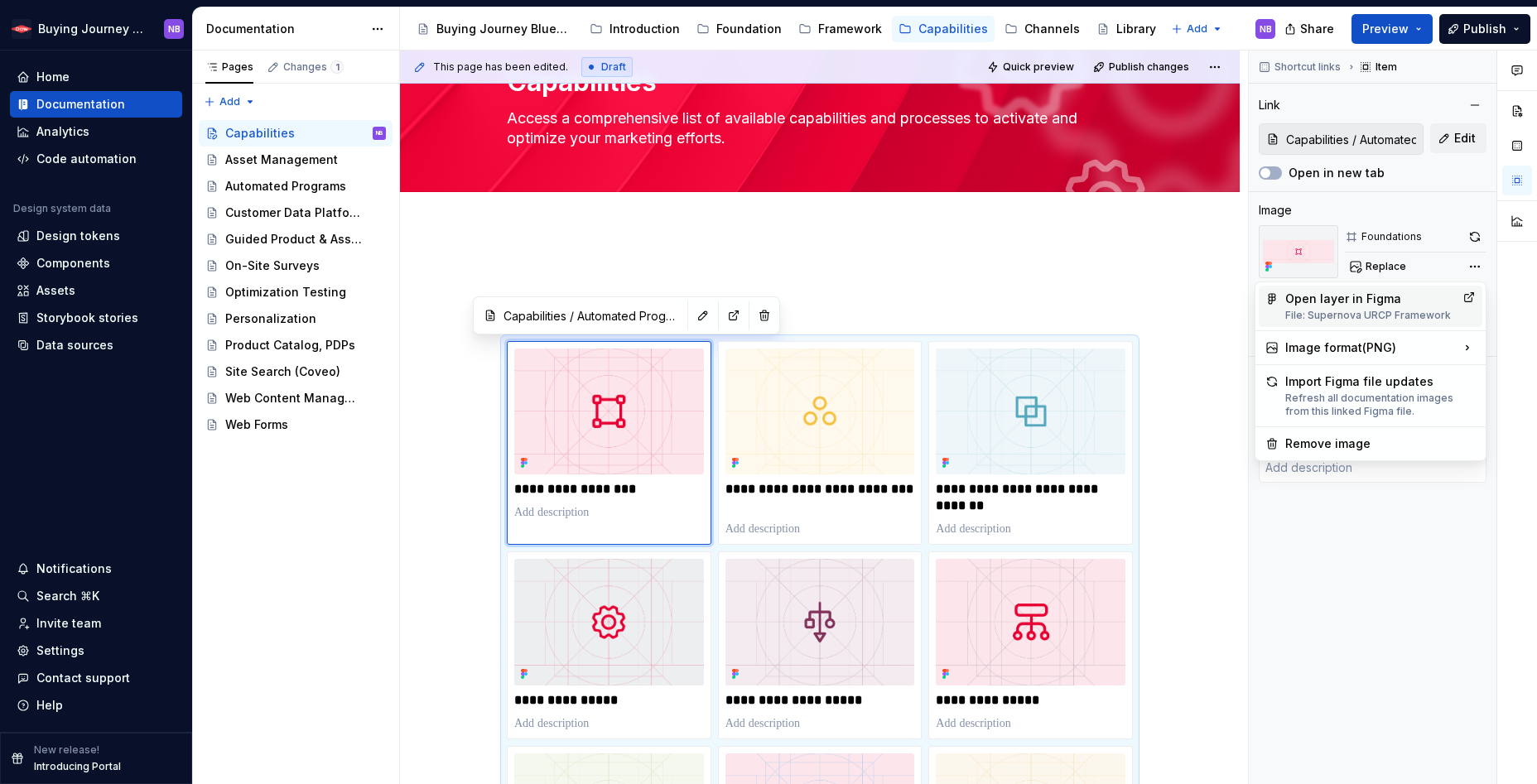
click at [1360, 307] on div "Open layer in Figma File: Supernova URCP Framework" at bounding box center [1371, 306] width 170 height 31
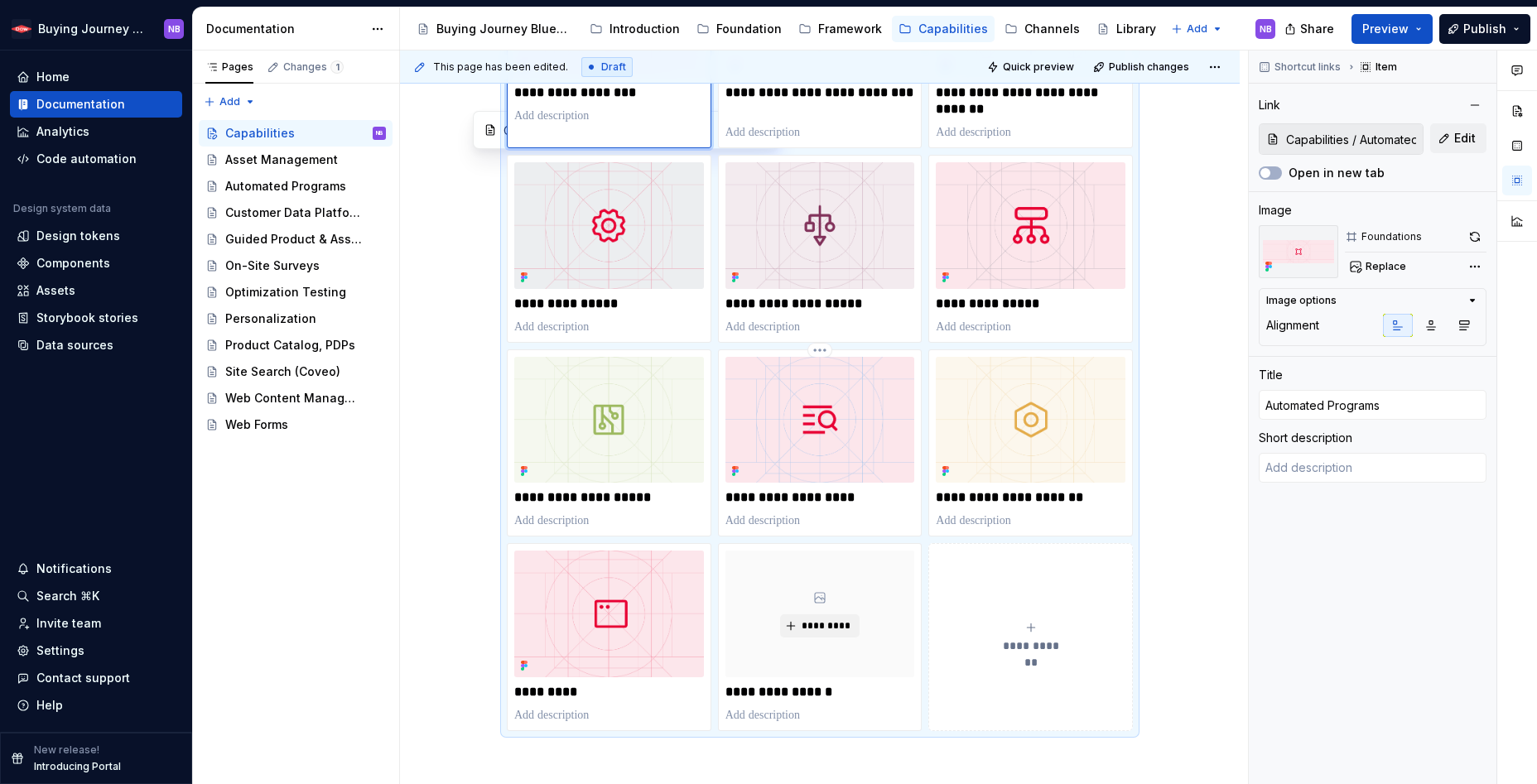
scroll to position [622, 0]
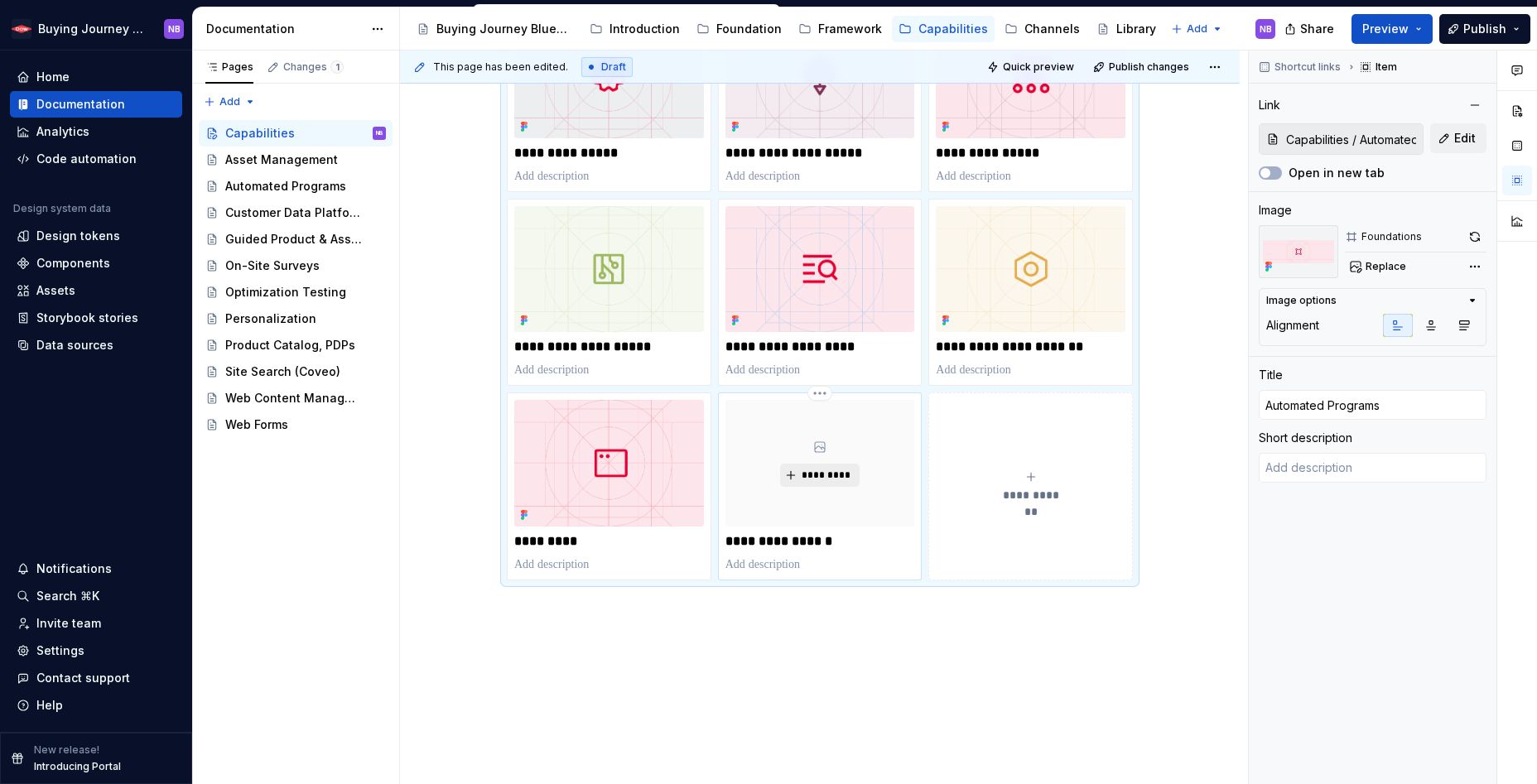
type textarea "*"
type input "Capabilities / Asset Management"
click at [820, 476] on span "*********" at bounding box center [826, 475] width 51 height 13
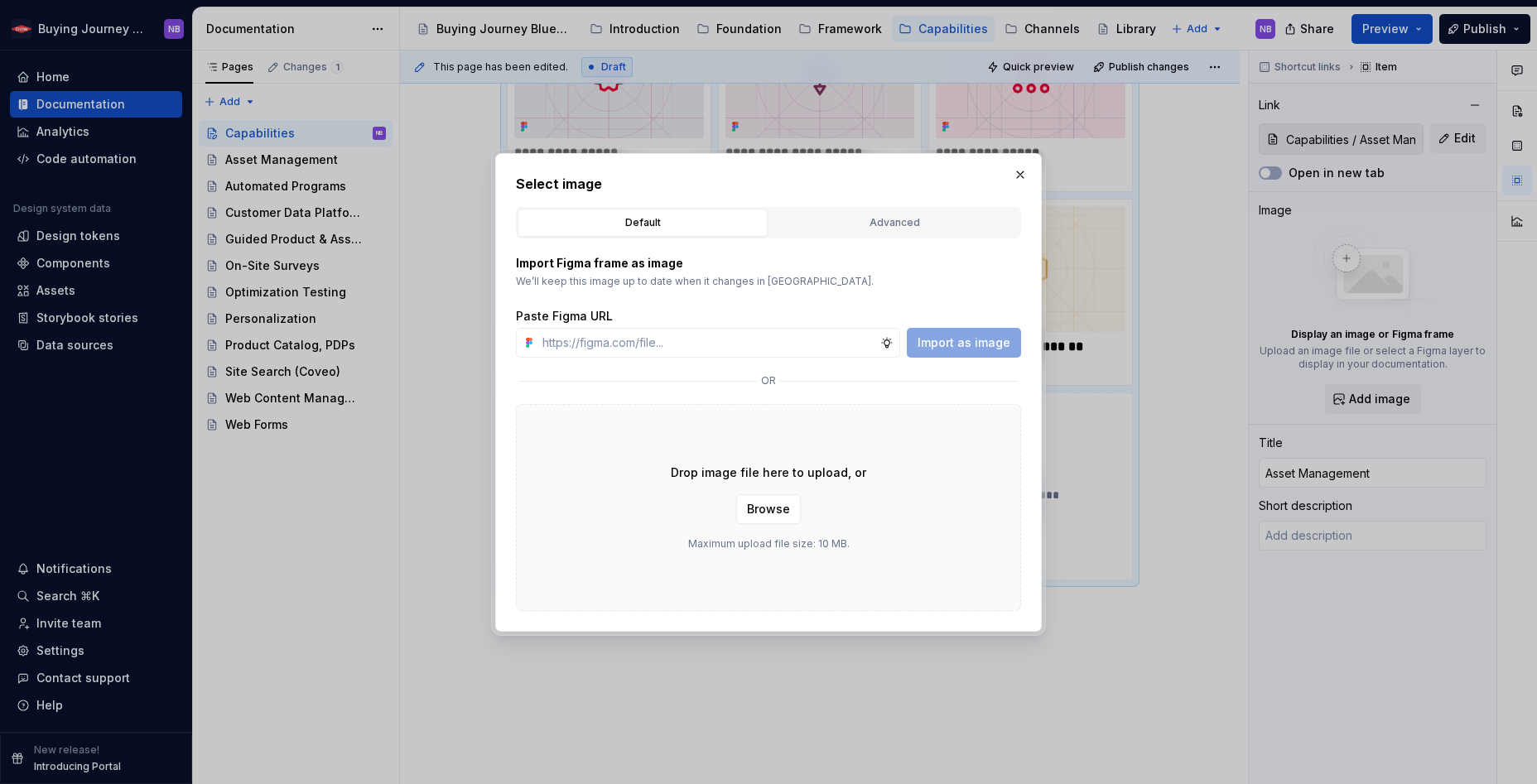
type textarea "*"
type input "[URL][DOMAIN_NAME]"
click at [975, 345] on span "Import as image" at bounding box center [964, 342] width 93 height 17
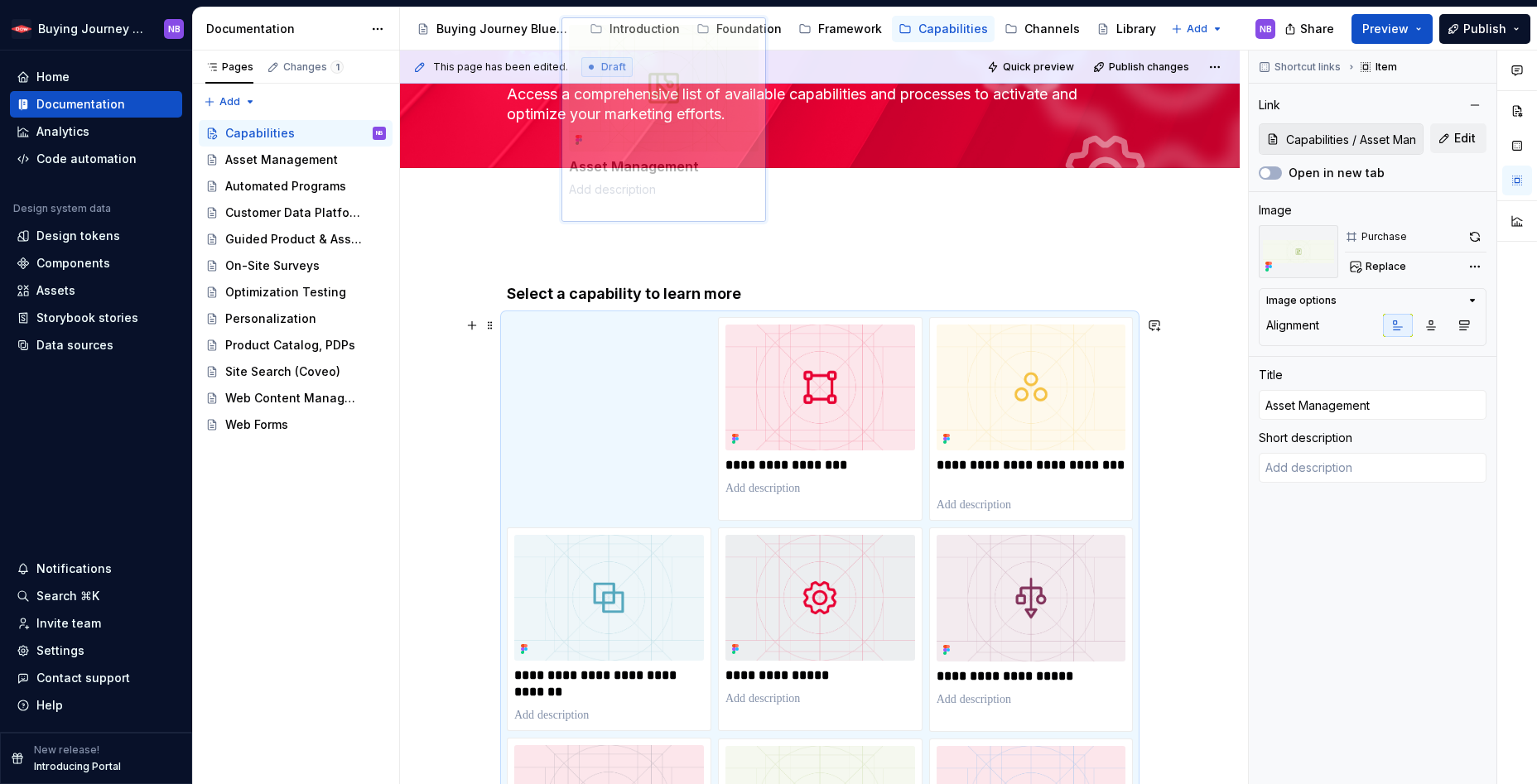
scroll to position [33, 0]
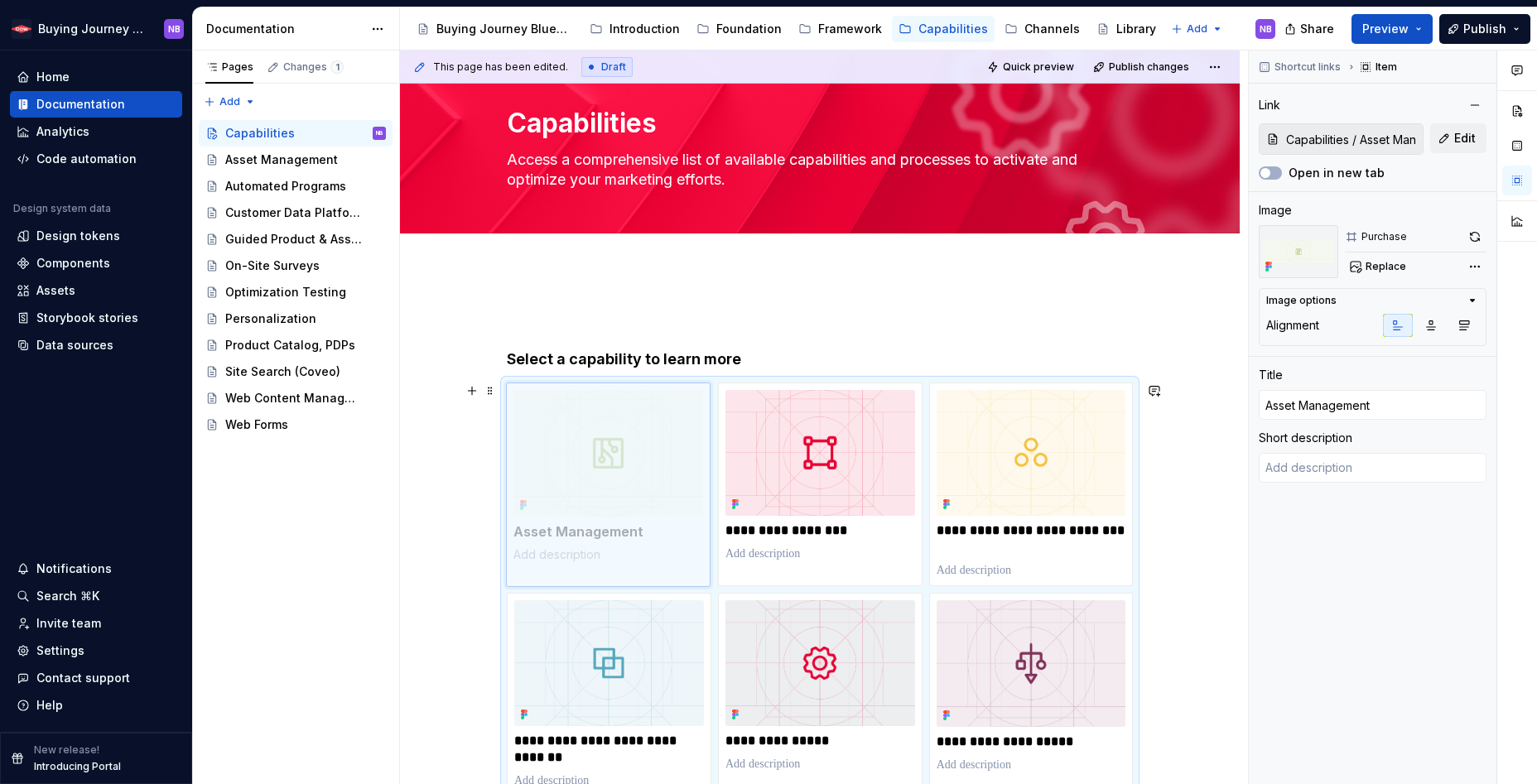
drag, startPoint x: 801, startPoint y: 539, endPoint x: 603, endPoint y: 433, distance: 224.6
click at [603, 433] on body "Buying Journey Blueprint NB Home Documentation Analytics Code automation Design…" at bounding box center [768, 392] width 1537 height 784
click at [602, 455] on body "Buying Journey Blueprint NB Home Documentation Analytics Code automation Design…" at bounding box center [768, 392] width 1537 height 784
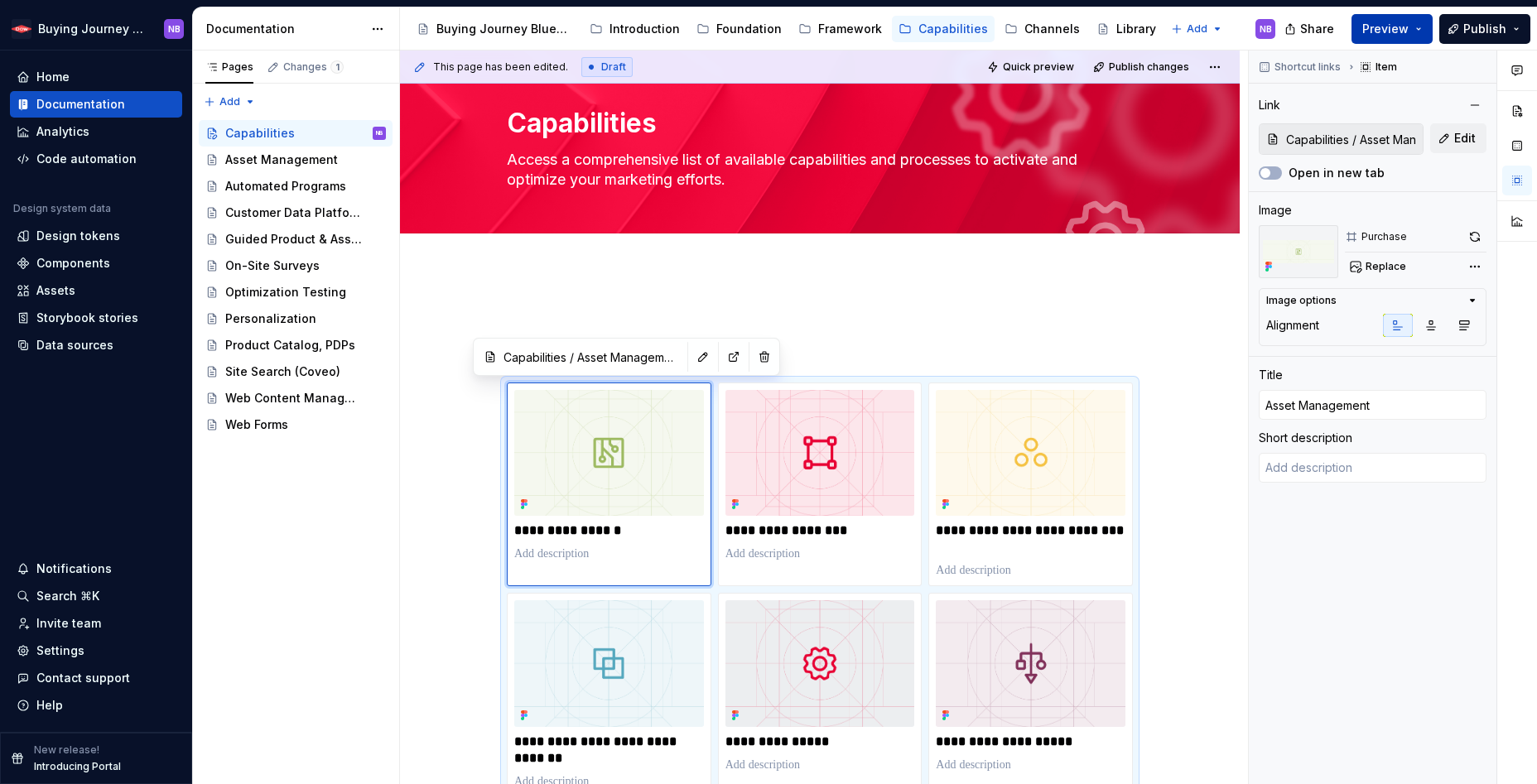
click at [1409, 32] on span "Preview" at bounding box center [1385, 28] width 46 height 17
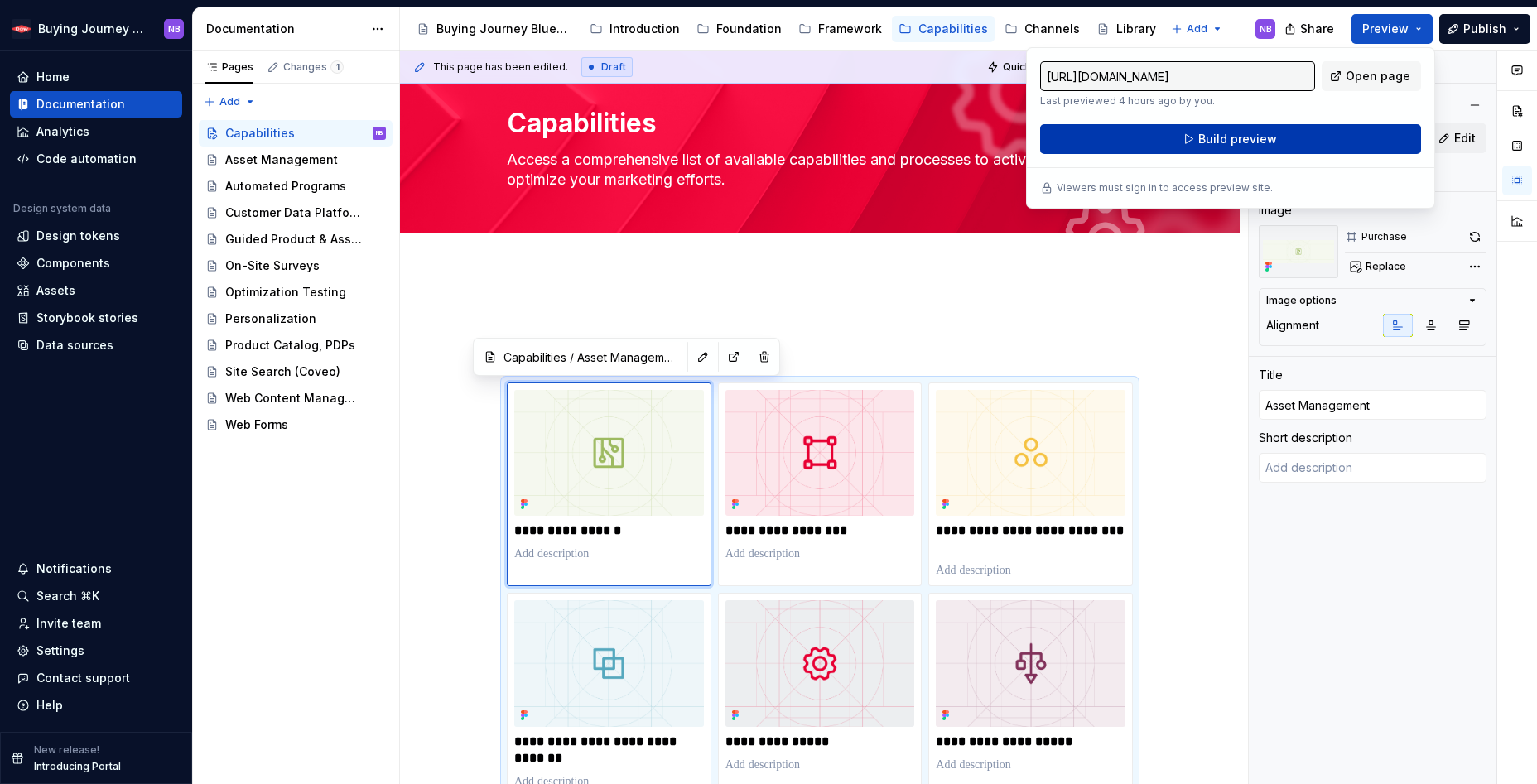
click at [1371, 137] on button "Build preview" at bounding box center [1231, 139] width 381 height 30
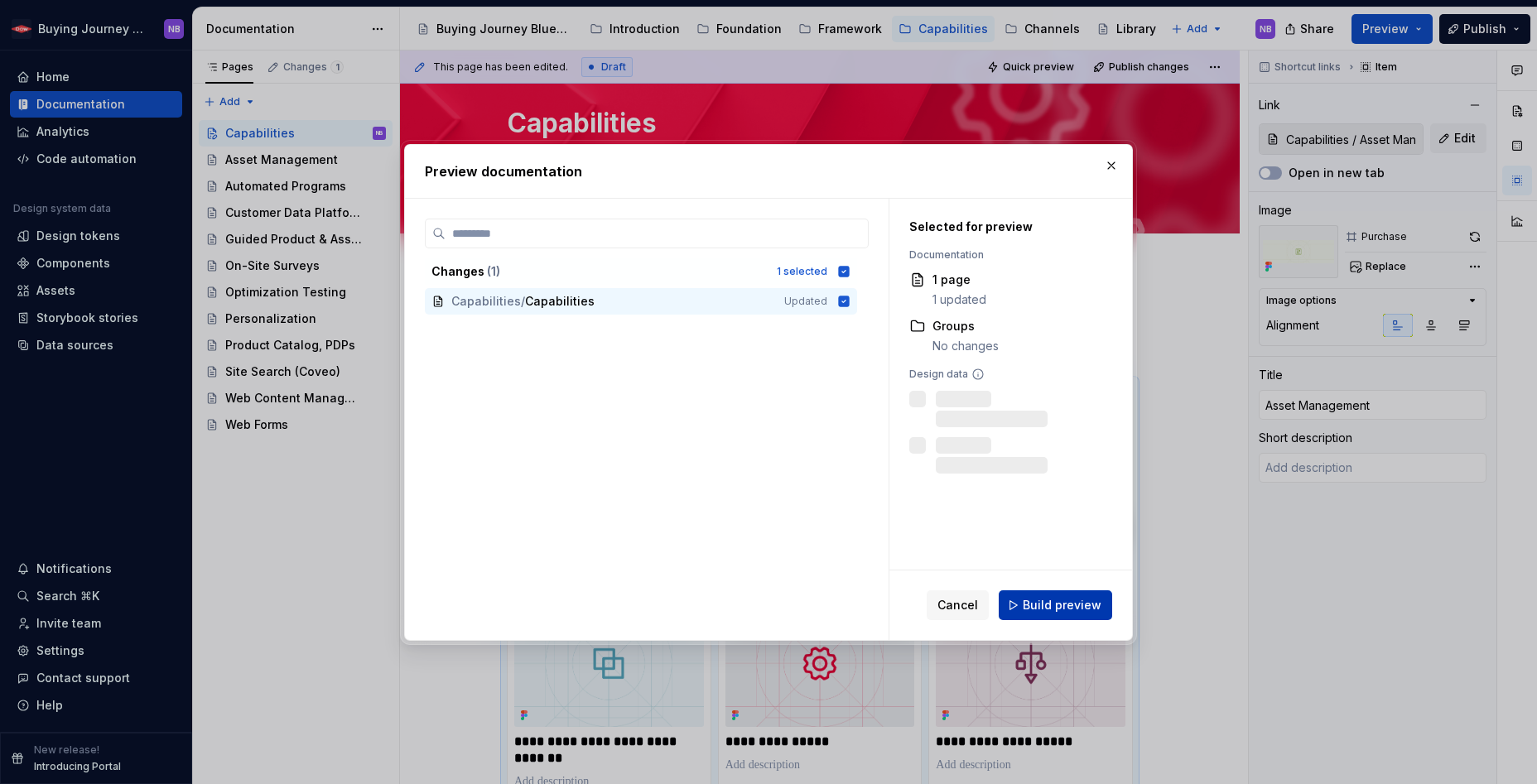
click at [1086, 610] on span "Build preview" at bounding box center [1062, 605] width 79 height 17
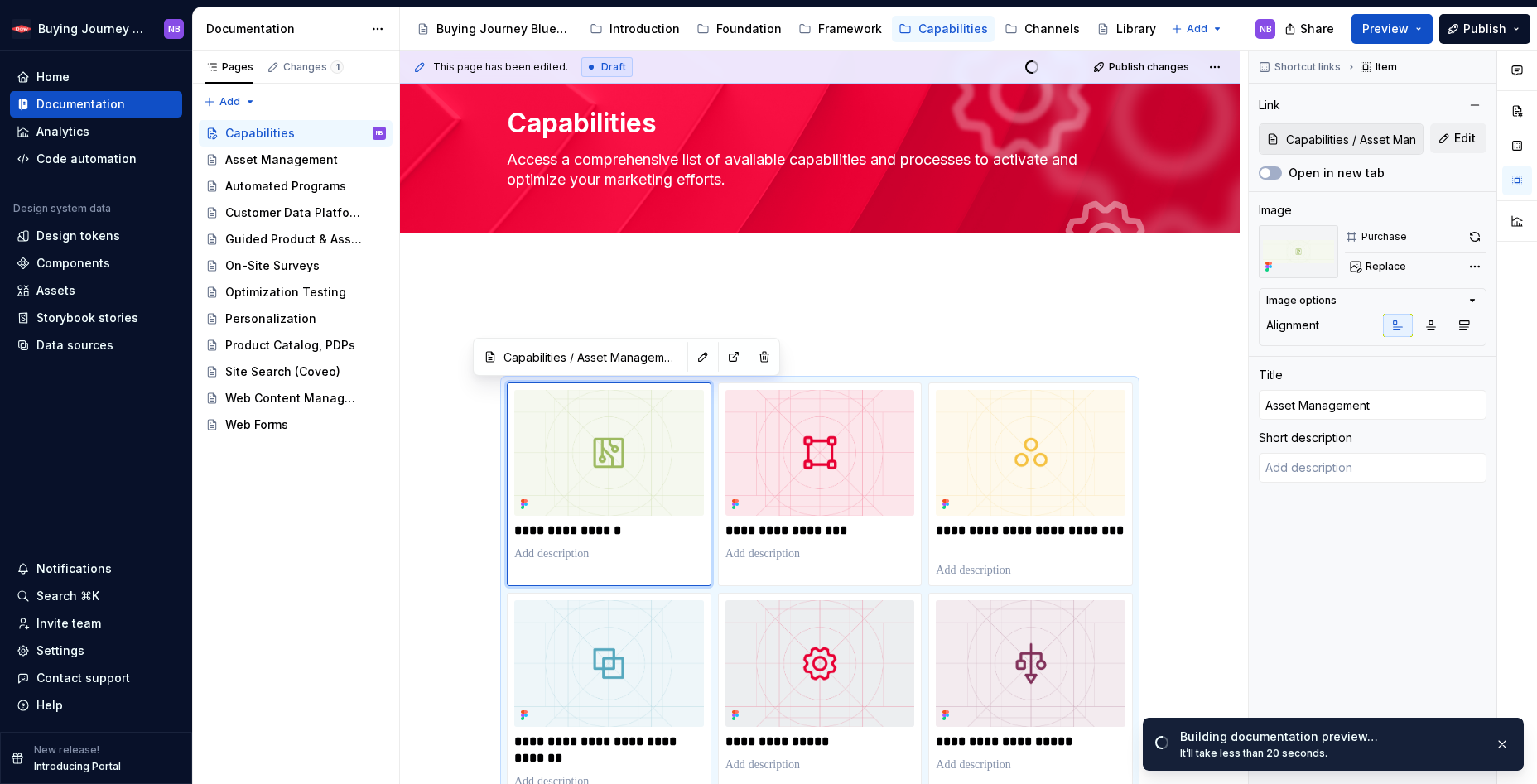
click at [1482, 30] on span "Publish" at bounding box center [1485, 28] width 43 height 17
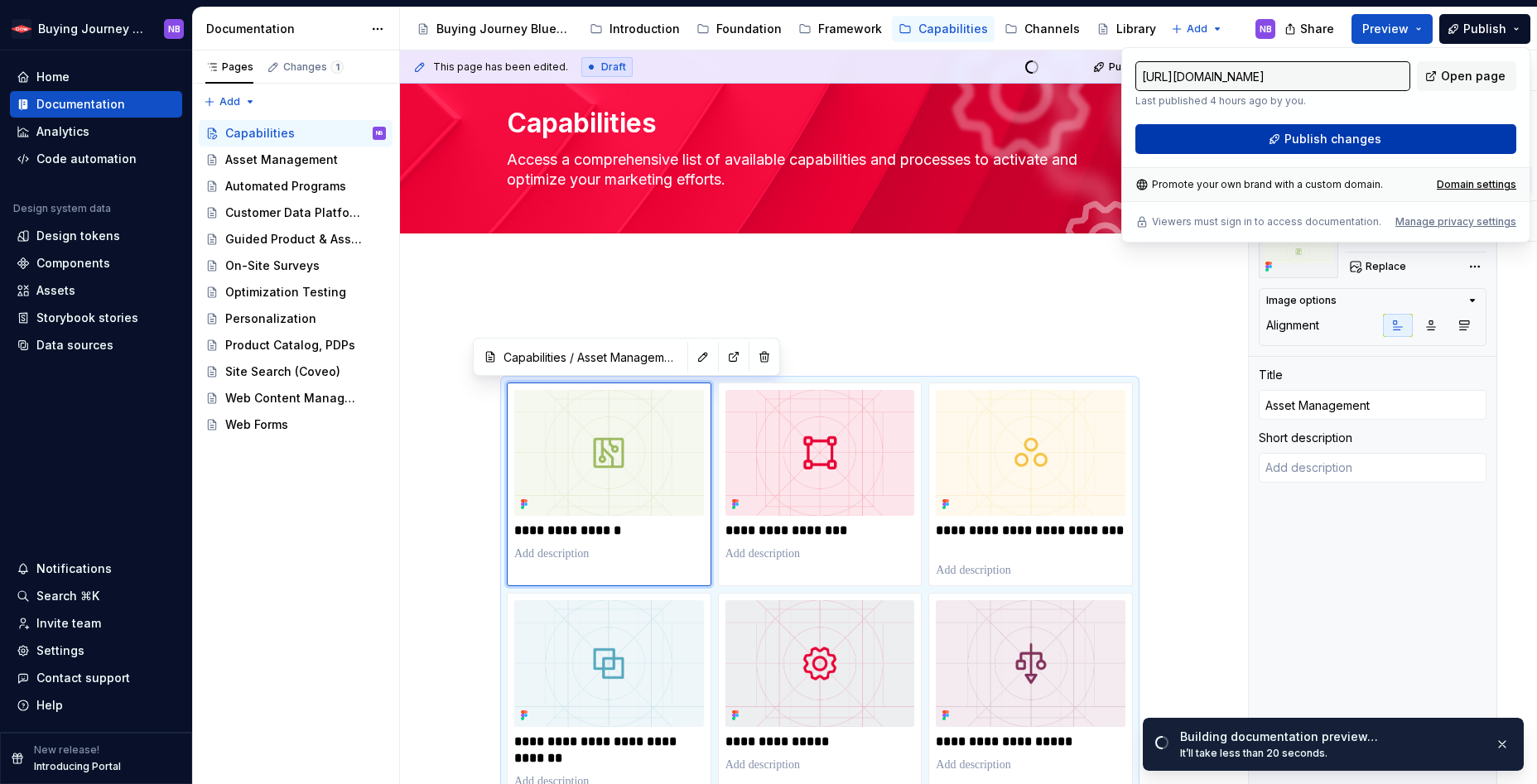
click at [1430, 128] on button "Publish changes" at bounding box center [1326, 139] width 381 height 30
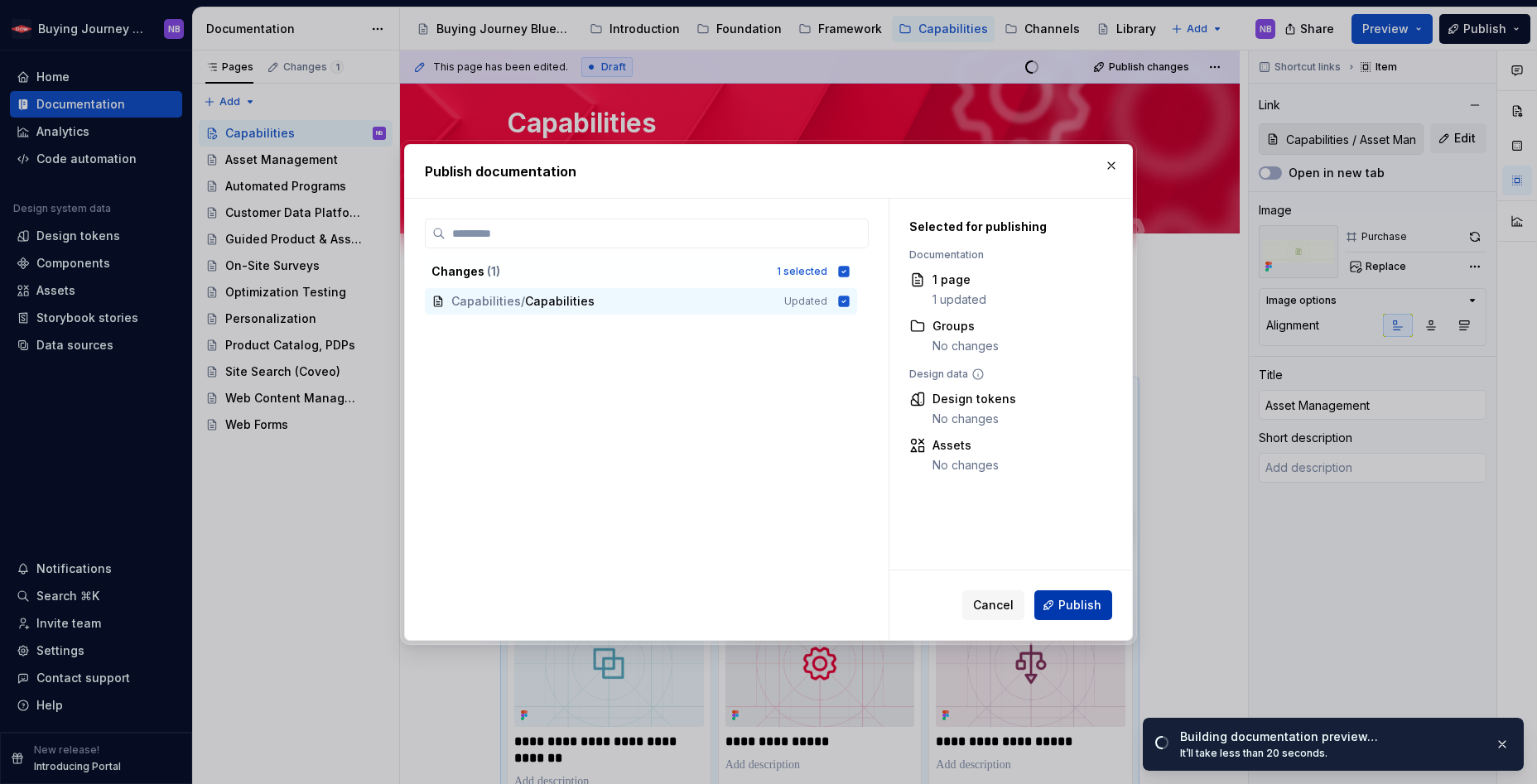
click at [1069, 610] on span "Publish" at bounding box center [1080, 605] width 43 height 17
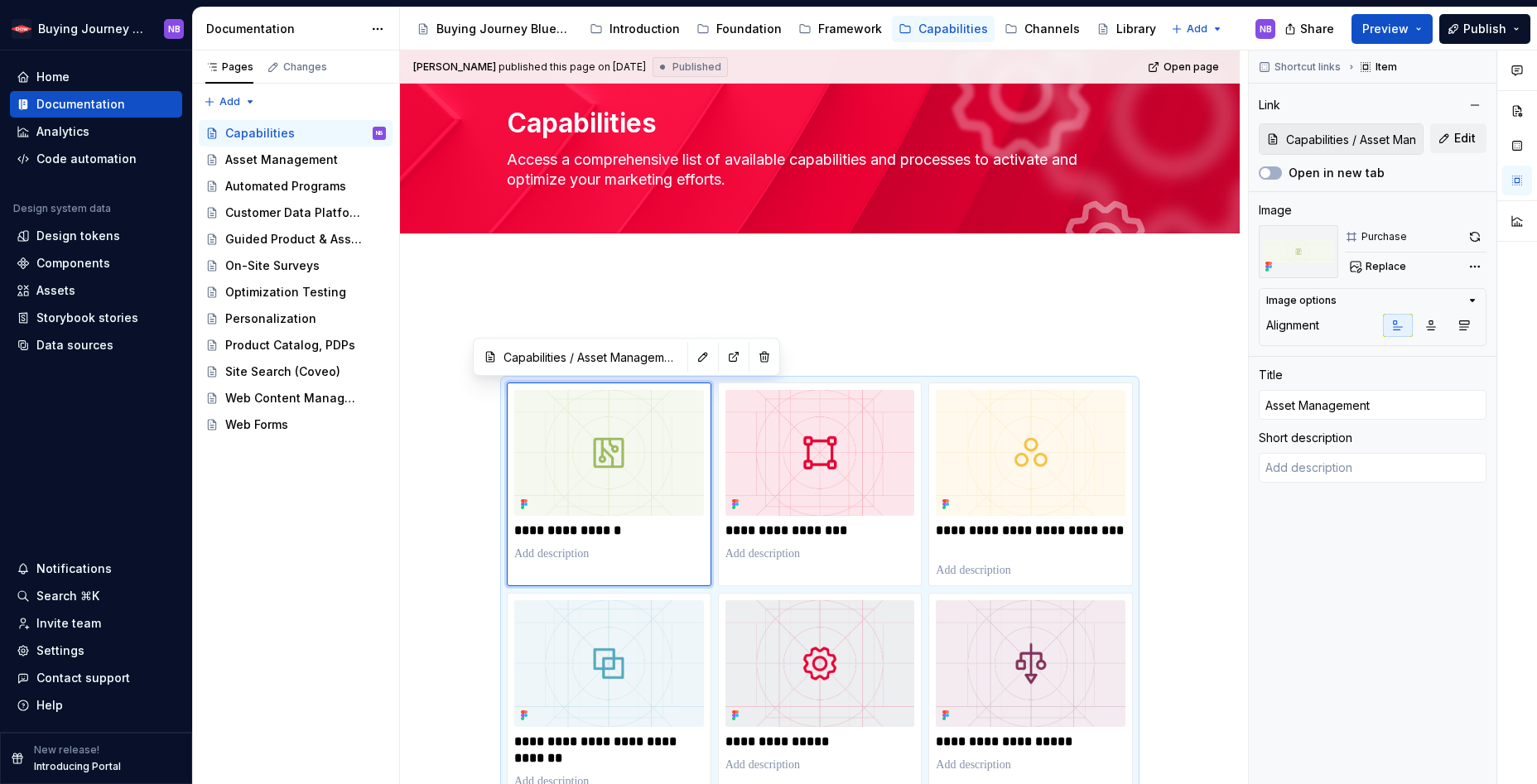
type textarea "*"
